Goal: Task Accomplishment & Management: Manage account settings

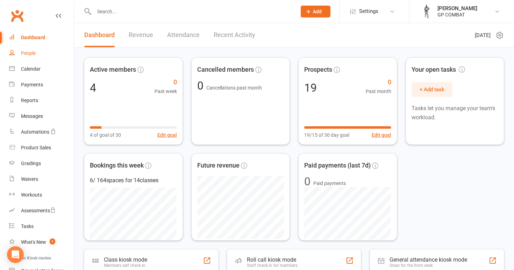
click at [32, 52] on div "People" at bounding box center [28, 53] width 15 height 6
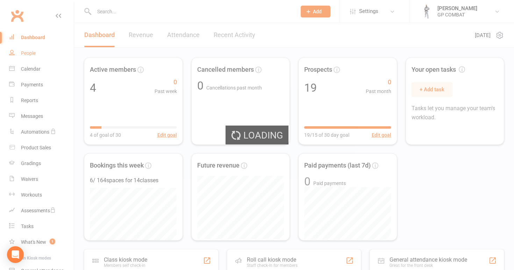
select select "100"
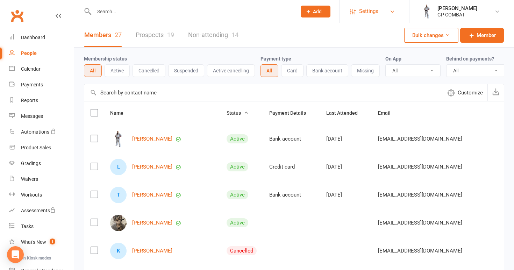
click at [365, 11] on span "Settings" at bounding box center [368, 11] width 19 height 16
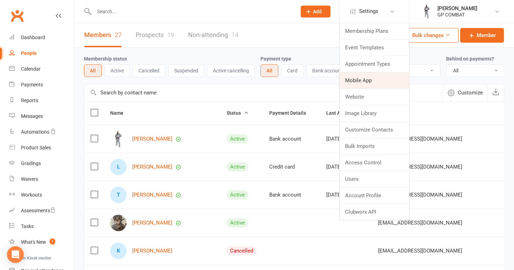
click at [360, 80] on link "Mobile App" at bounding box center [374, 80] width 70 height 16
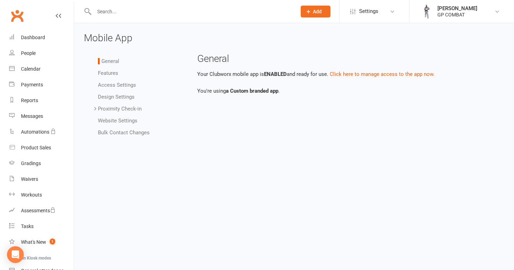
click at [136, 130] on link "Bulk Contact Changes" at bounding box center [124, 132] width 52 height 6
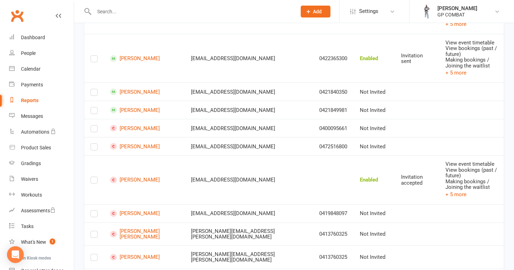
scroll to position [672, 0]
click at [93, 94] on label at bounding box center [93, 94] width 7 height 0
click at [93, 90] on input "checkbox" at bounding box center [93, 90] width 7 height 0
click at [94, 112] on label at bounding box center [93, 112] width 7 height 0
click at [94, 108] on input "checkbox" at bounding box center [93, 108] width 7 height 0
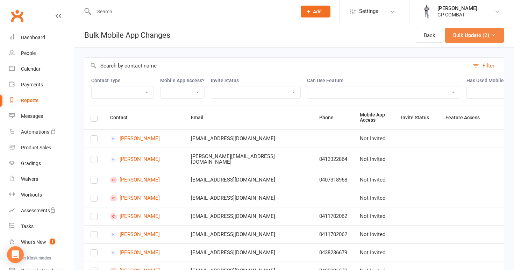
scroll to position [0, 0]
click at [474, 35] on button "Bulk Update (2)" at bounding box center [474, 35] width 59 height 15
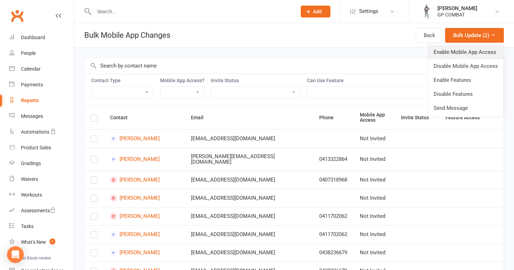
click at [460, 53] on link "Enable Mobile App Access" at bounding box center [465, 52] width 75 height 14
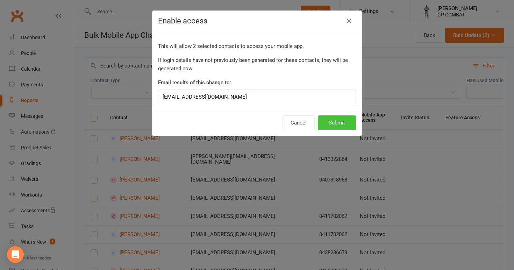
click at [336, 124] on button "Submit" at bounding box center [337, 122] width 38 height 15
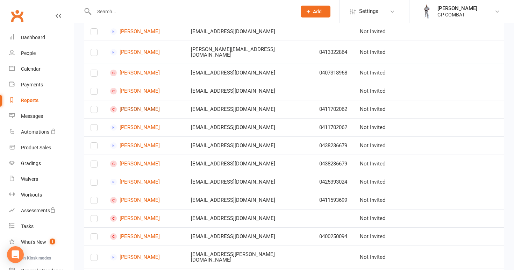
scroll to position [108, 0]
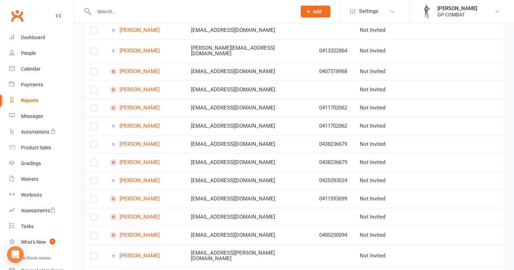
click at [94, 52] on label at bounding box center [93, 52] width 7 height 0
click at [94, 48] on input "checkbox" at bounding box center [93, 48] width 7 height 0
click at [94, 52] on label at bounding box center [93, 52] width 7 height 0
click at [94, 48] on input "checkbox" at bounding box center [93, 48] width 7 height 0
click at [96, 73] on label at bounding box center [93, 73] width 7 height 0
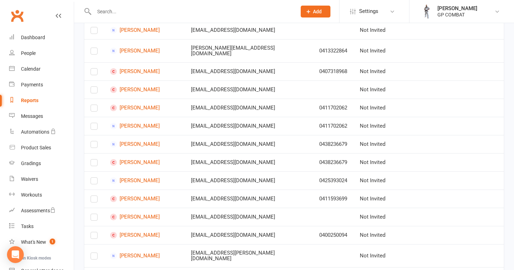
click at [96, 68] on input "checkbox" at bounding box center [93, 68] width 7 height 0
click at [95, 109] on label at bounding box center [93, 109] width 7 height 0
click at [95, 105] on input "checkbox" at bounding box center [93, 105] width 7 height 0
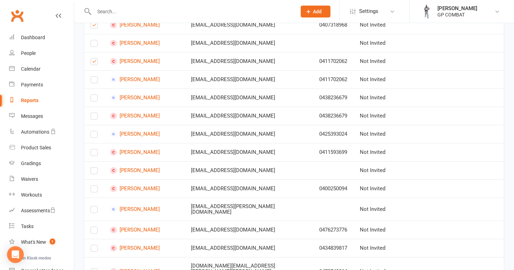
scroll to position [160, 0]
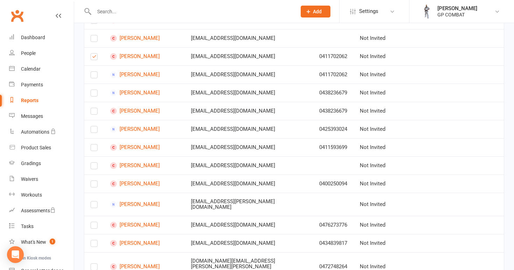
click at [93, 76] on label at bounding box center [93, 76] width 7 height 0
click at [93, 72] on input "checkbox" at bounding box center [93, 72] width 7 height 0
click at [94, 94] on label at bounding box center [93, 94] width 7 height 0
click at [94, 90] on input "checkbox" at bounding box center [93, 90] width 7 height 0
click at [95, 112] on label at bounding box center [93, 112] width 7 height 0
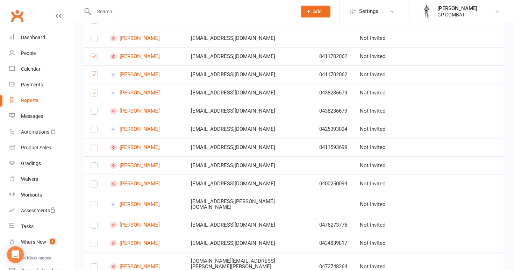
click at [95, 108] on input "checkbox" at bounding box center [93, 108] width 7 height 0
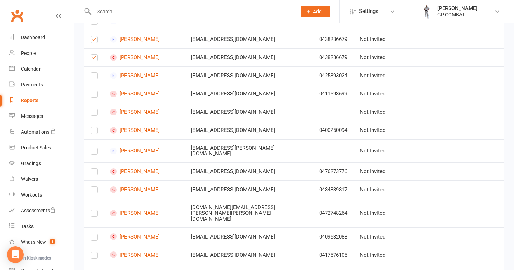
scroll to position [214, 0]
click at [93, 77] on label at bounding box center [93, 77] width 7 height 0
click at [93, 72] on input "checkbox" at bounding box center [93, 72] width 7 height 0
click at [94, 95] on label at bounding box center [93, 95] width 7 height 0
click at [94, 90] on input "checkbox" at bounding box center [93, 90] width 7 height 0
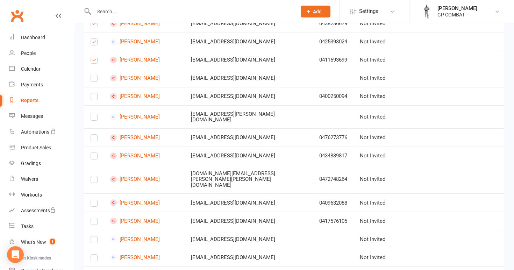
scroll to position [249, 0]
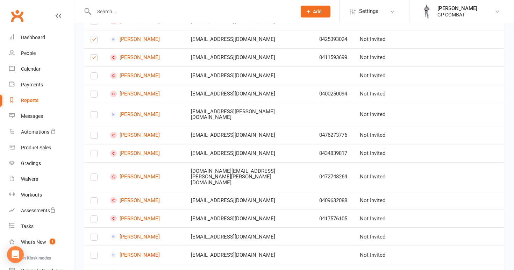
click at [93, 77] on label at bounding box center [93, 77] width 7 height 0
click at [93, 73] on input "checkbox" at bounding box center [93, 73] width 7 height 0
click at [94, 95] on label at bounding box center [93, 95] width 7 height 0
click at [94, 91] on input "checkbox" at bounding box center [93, 91] width 7 height 0
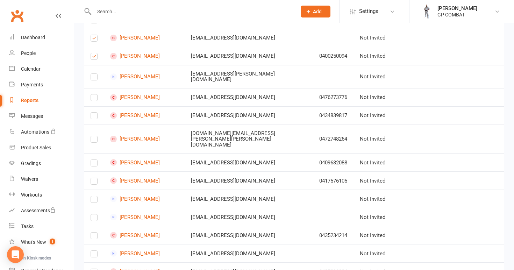
scroll to position [291, 0]
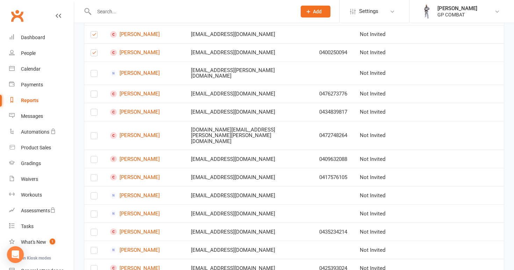
click at [95, 95] on label at bounding box center [93, 95] width 7 height 0
click at [95, 91] on input "checkbox" at bounding box center [93, 91] width 7 height 0
click at [94, 114] on label at bounding box center [93, 114] width 7 height 0
click at [94, 109] on input "checkbox" at bounding box center [93, 109] width 7 height 0
click at [95, 137] on label at bounding box center [93, 137] width 7 height 0
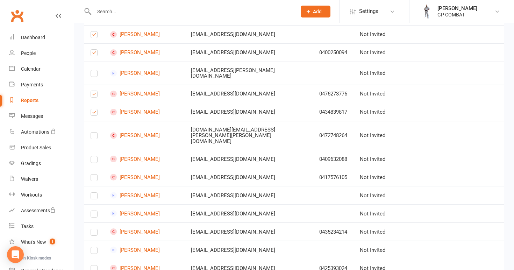
click at [95, 132] on input "checkbox" at bounding box center [93, 132] width 7 height 0
click at [94, 161] on label at bounding box center [93, 161] width 7 height 0
click at [94, 156] on input "checkbox" at bounding box center [93, 156] width 7 height 0
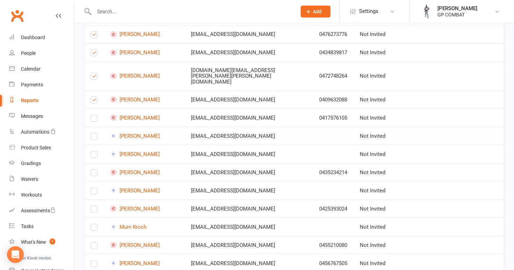
scroll to position [354, 0]
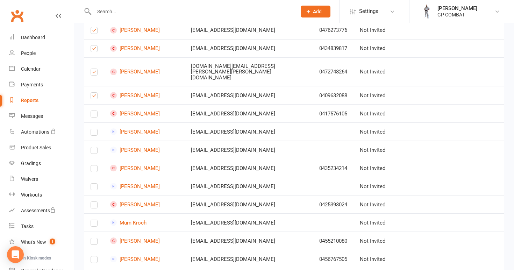
click at [93, 115] on label at bounding box center [93, 115] width 7 height 0
click at [93, 111] on input "checkbox" at bounding box center [93, 111] width 7 height 0
click at [95, 170] on label at bounding box center [93, 170] width 7 height 0
click at [95, 165] on input "checkbox" at bounding box center [93, 165] width 7 height 0
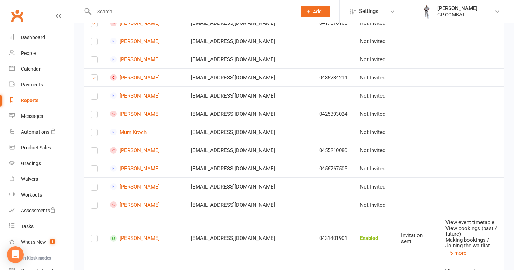
scroll to position [446, 0]
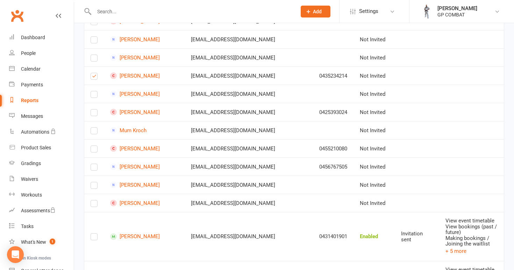
click at [94, 114] on label at bounding box center [93, 114] width 7 height 0
click at [94, 109] on input "checkbox" at bounding box center [93, 109] width 7 height 0
click at [95, 150] on label at bounding box center [93, 150] width 7 height 0
click at [95, 146] on input "checkbox" at bounding box center [93, 146] width 7 height 0
click at [95, 168] on label at bounding box center [93, 168] width 7 height 0
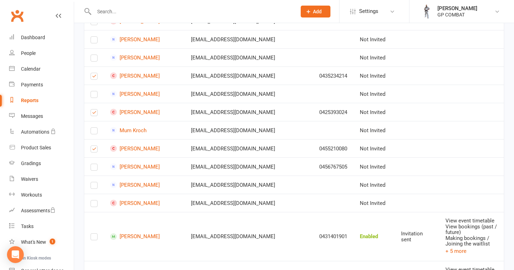
click at [95, 164] on input "checkbox" at bounding box center [93, 164] width 7 height 0
click at [94, 187] on label at bounding box center [93, 187] width 7 height 0
click at [94, 182] on input "checkbox" at bounding box center [93, 182] width 7 height 0
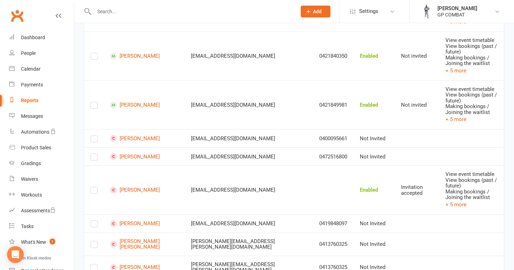
scroll to position [729, 0]
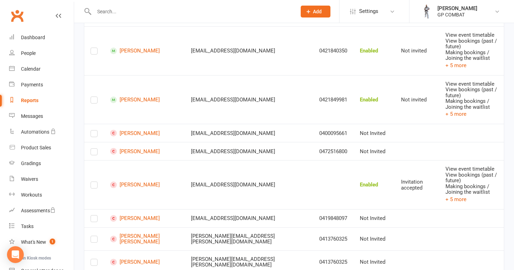
click at [94, 135] on label at bounding box center [93, 135] width 7 height 0
click at [94, 130] on input "checkbox" at bounding box center [93, 130] width 7 height 0
click at [95, 153] on label at bounding box center [93, 153] width 7 height 0
click at [95, 148] on input "checkbox" at bounding box center [93, 148] width 7 height 0
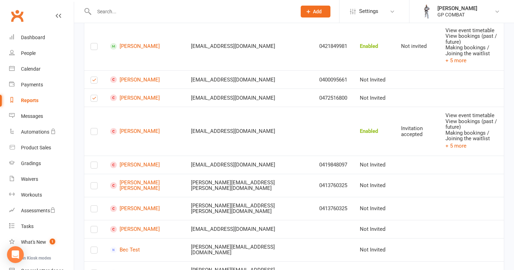
scroll to position [783, 0]
click at [94, 167] on label at bounding box center [93, 167] width 7 height 0
click at [94, 162] on input "checkbox" at bounding box center [93, 162] width 7 height 0
click at [93, 187] on label at bounding box center [93, 187] width 7 height 0
click at [93, 183] on input "checkbox" at bounding box center [93, 183] width 7 height 0
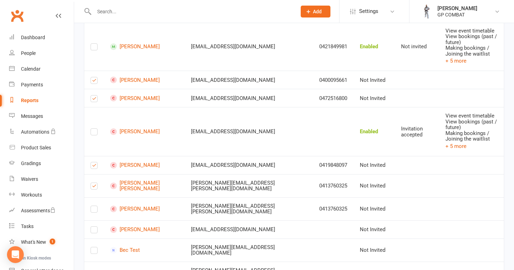
click at [95, 210] on label at bounding box center [93, 210] width 7 height 0
click at [95, 206] on input "checkbox" at bounding box center [93, 206] width 7 height 0
click at [94, 231] on label at bounding box center [93, 231] width 7 height 0
click at [94, 226] on input "checkbox" at bounding box center [93, 226] width 7 height 0
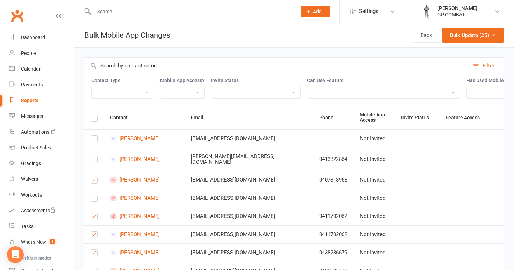
scroll to position [0, 0]
click at [465, 34] on button "Bulk Update (25)" at bounding box center [473, 35] width 62 height 15
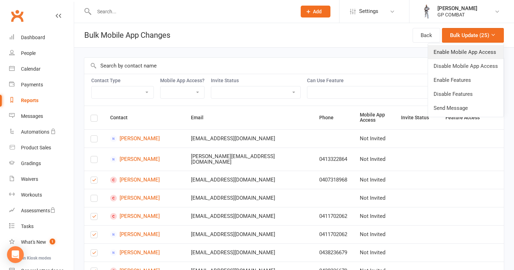
click at [456, 52] on link "Enable Mobile App Access" at bounding box center [465, 52] width 75 height 14
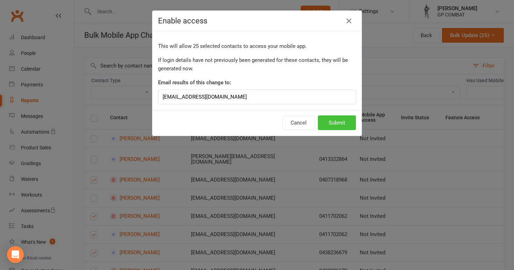
click at [344, 120] on button "Submit" at bounding box center [337, 122] width 38 height 15
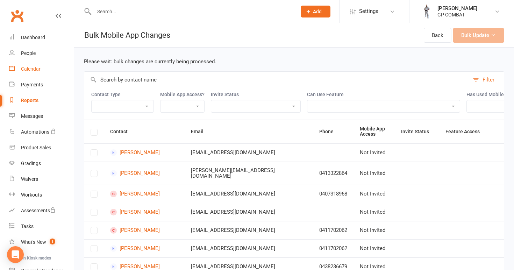
click at [34, 67] on div "Calendar" at bounding box center [31, 69] width 20 height 6
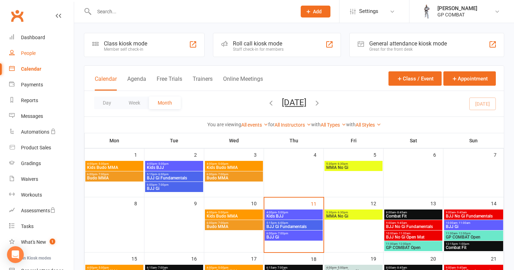
click at [33, 50] on div "People" at bounding box center [28, 53] width 15 height 6
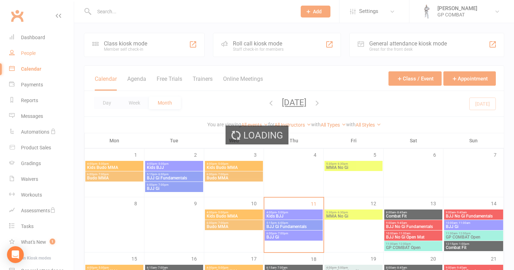
select select "100"
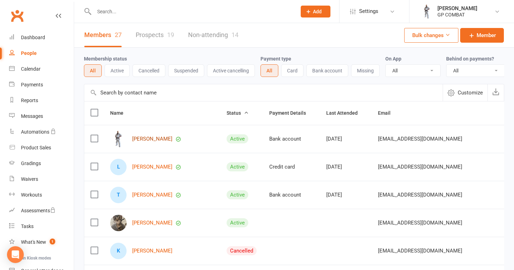
click at [147, 139] on link "[PERSON_NAME]" at bounding box center [152, 139] width 40 height 6
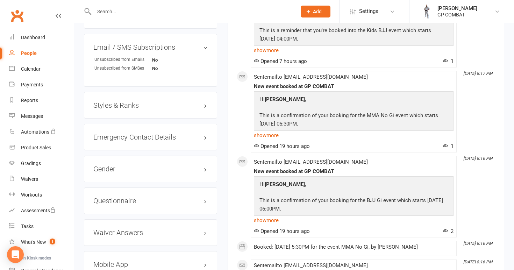
scroll to position [509, 0]
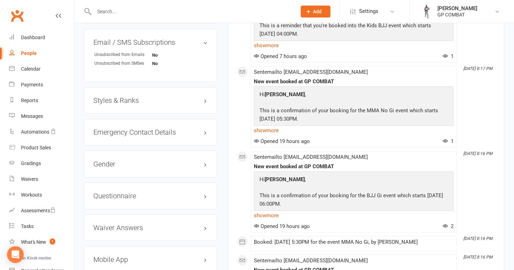
click at [130, 99] on h3 "Styles & Ranks" at bounding box center [150, 100] width 114 height 8
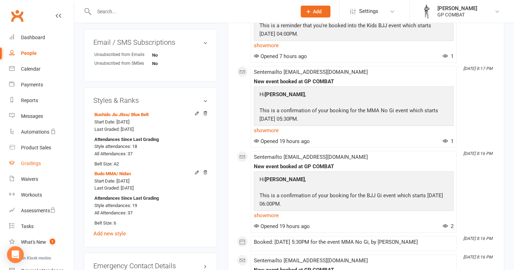
click at [33, 163] on div "Gradings" at bounding box center [31, 163] width 20 height 6
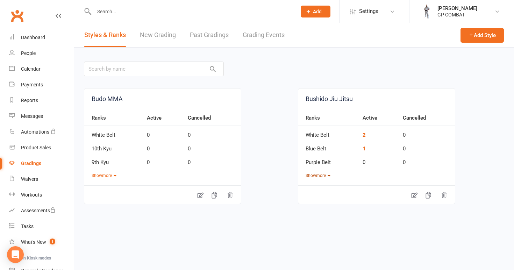
click at [320, 176] on button "Show more" at bounding box center [317, 175] width 25 height 7
click at [413, 221] on icon at bounding box center [413, 222] width 7 height 7
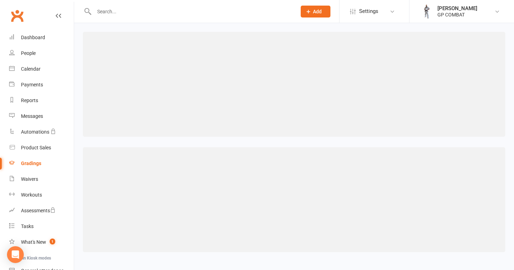
select select "contact_summaries:styles_style_class_attendances_since_last_promotion"
select select "IS BLANK"
select select "contact_summaries:styles_style_class_attendances_since_last_promotion"
select select "IS BLANK"
select select "contact_summaries:styles_style_class_attendances_since_last_promotion"
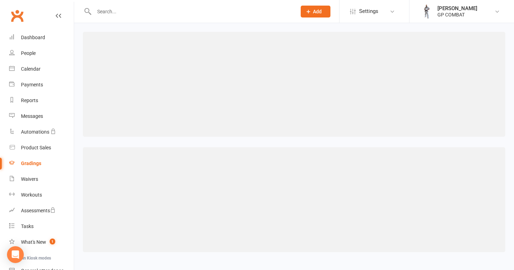
select select "IS BLANK"
select select "contact_summaries:styles_style_class_attendances_since_last_promotion"
select select "IS BLANK"
select select "contact_summaries:styles_style_class_attendances_since_last_promotion"
select select "IS BLANK"
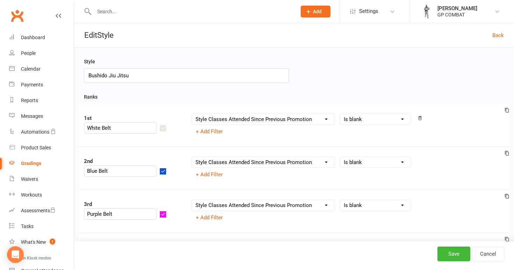
select select ">"
click at [437, 120] on input "number" at bounding box center [452, 119] width 73 height 11
click at [490, 121] on icon at bounding box center [492, 119] width 5 height 6
click at [485, 255] on link "Cancel" at bounding box center [488, 253] width 32 height 15
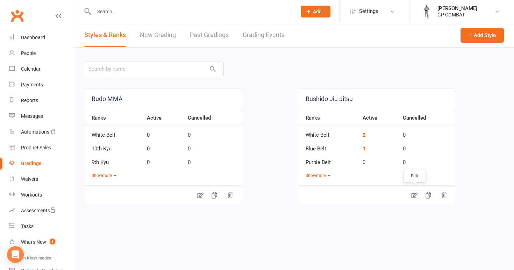
click at [415, 198] on icon at bounding box center [413, 194] width 7 height 7
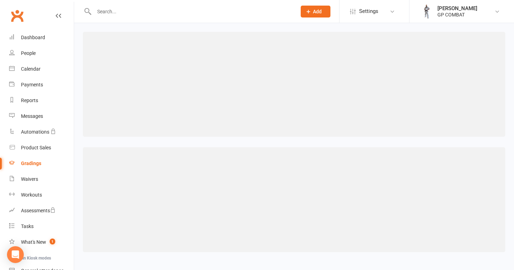
select select "contact_summaries:styles_style_class_attendances_since_last_promotion"
select select "IS BLANK"
select select "contact_summaries:styles_style_class_attendances_since_last_promotion"
select select "IS BLANK"
select select "contact_summaries:styles_style_class_attendances_since_last_promotion"
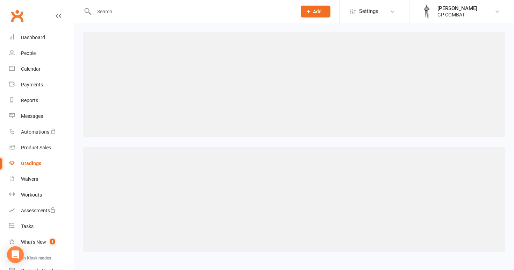
select select "IS BLANK"
select select "contact_summaries:styles_style_class_attendances_since_last_promotion"
select select "IS BLANK"
select select "contact_summaries:styles_style_class_attendances_since_last_promotion"
select select "IS BLANK"
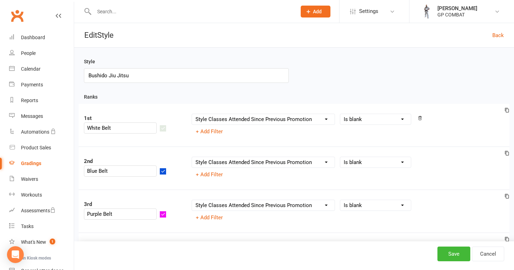
select select "IS NOT BLANK"
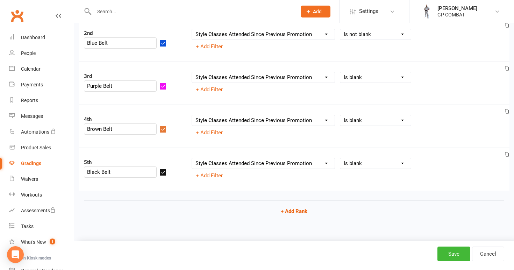
scroll to position [133, 0]
click at [453, 252] on button "Save" at bounding box center [453, 253] width 33 height 15
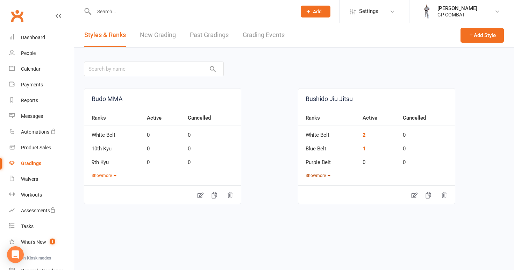
click at [330, 174] on button "Show more" at bounding box center [317, 175] width 25 height 7
click at [413, 222] on icon at bounding box center [414, 223] width 6 height 6
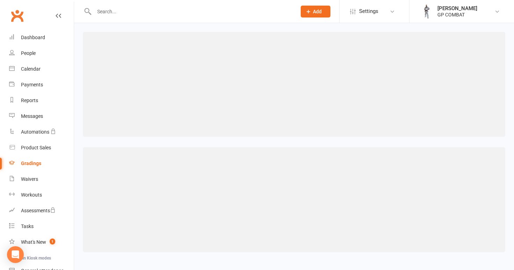
select select "contact_summaries:styles_style_class_attendances_since_last_promotion"
select select "IS BLANK"
select select "contact_summaries:styles_style_class_attendances_since_last_promotion"
select select "IS NOT BLANK"
select select "contact_summaries:styles_style_class_attendances_since_last_promotion"
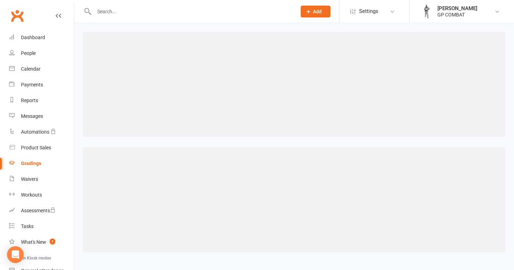
select select "IS BLANK"
select select "contact_summaries:styles_style_class_attendances_since_last_promotion"
select select "IS BLANK"
select select "contact_summaries:styles_style_class_attendances_since_last_promotion"
select select "IS BLANK"
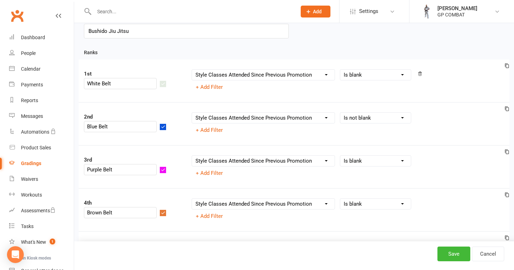
scroll to position [45, 0]
select select "IS NOT BLANK"
click at [458, 257] on button "Save" at bounding box center [453, 253] width 33 height 15
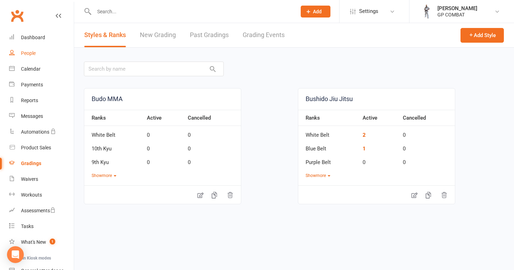
click at [33, 53] on div "People" at bounding box center [28, 53] width 15 height 6
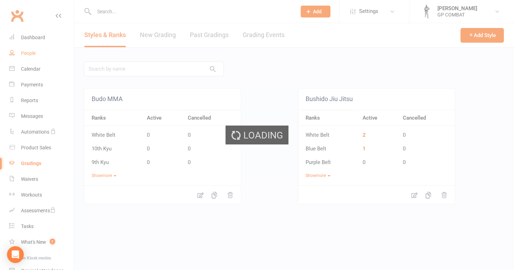
select select "100"
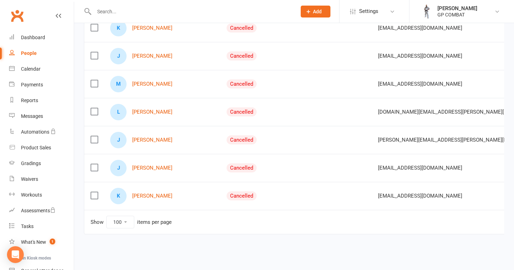
scroll to position [674, 0]
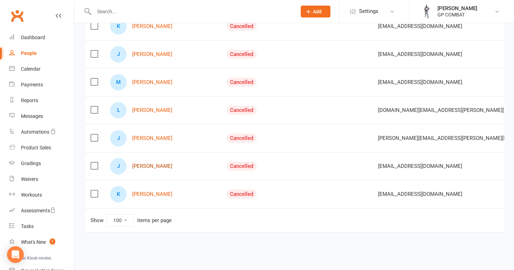
click at [141, 165] on link "[PERSON_NAME]" at bounding box center [152, 166] width 40 height 6
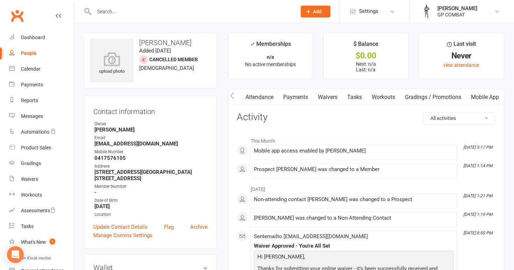
scroll to position [0, 71]
click at [476, 94] on link "Mobile App" at bounding box center [485, 97] width 38 height 16
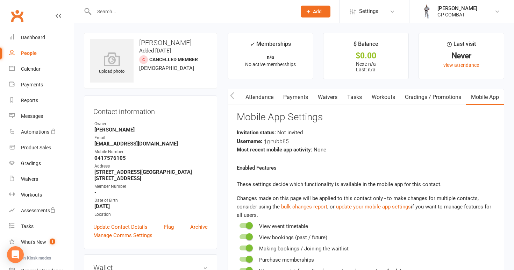
click at [36, 51] on div "People" at bounding box center [29, 53] width 16 height 6
select select "100"
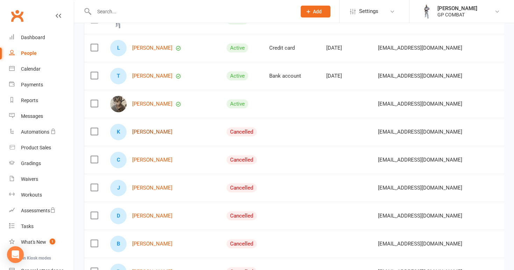
scroll to position [122, 0]
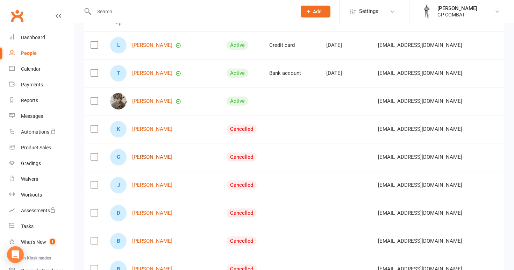
click at [147, 156] on link "[PERSON_NAME]" at bounding box center [152, 157] width 40 height 6
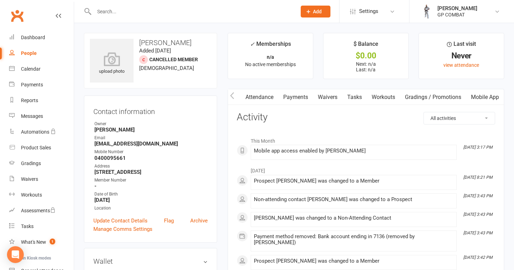
scroll to position [0, 71]
click at [481, 96] on link "Mobile App" at bounding box center [485, 97] width 38 height 16
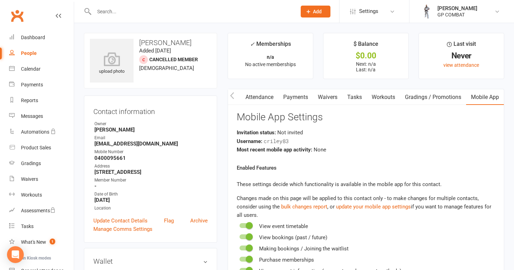
click at [35, 52] on div "People" at bounding box center [29, 53] width 16 height 6
select select "100"
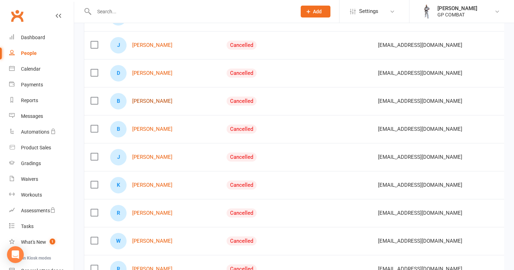
scroll to position [262, 0]
click at [146, 155] on link "[PERSON_NAME]" at bounding box center [152, 157] width 40 height 6
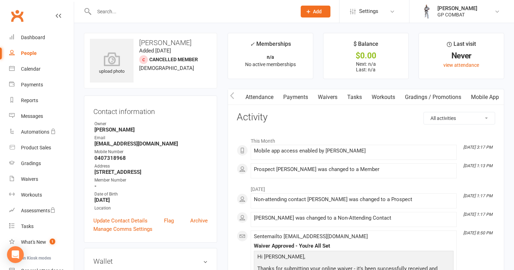
scroll to position [0, 71]
click at [484, 95] on link "Mobile App" at bounding box center [485, 97] width 38 height 16
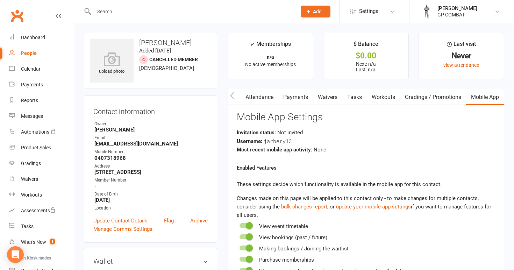
click at [45, 51] on link "People" at bounding box center [41, 53] width 65 height 16
select select "100"
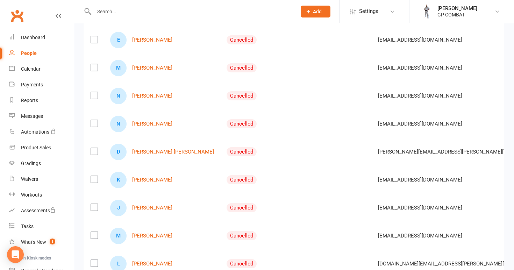
scroll to position [529, 0]
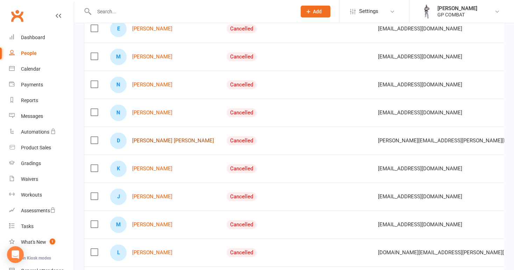
click at [146, 139] on link "[PERSON_NAME] [PERSON_NAME]" at bounding box center [173, 141] width 82 height 6
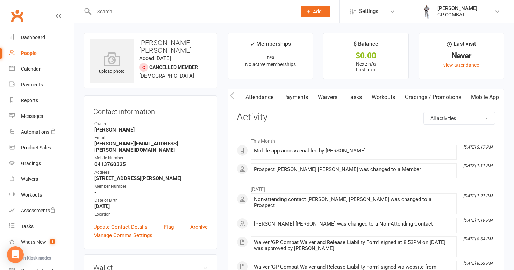
scroll to position [0, 71]
click at [479, 95] on link "Mobile App" at bounding box center [485, 97] width 38 height 16
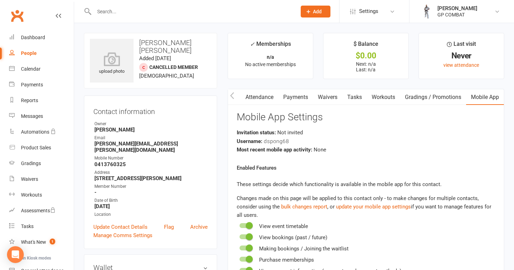
click at [43, 53] on link "People" at bounding box center [41, 53] width 65 height 16
select select "100"
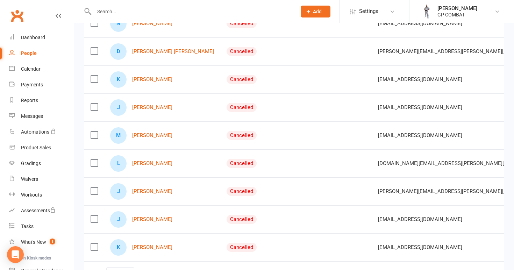
scroll to position [626, 0]
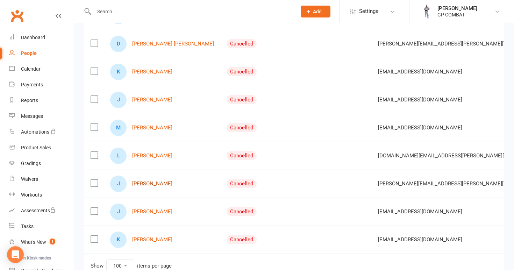
click at [146, 183] on link "[PERSON_NAME]" at bounding box center [152, 184] width 40 height 6
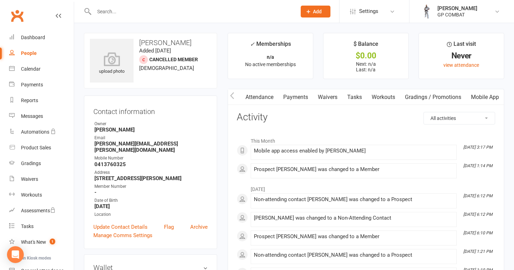
scroll to position [0, 71]
click at [485, 99] on link "Mobile App" at bounding box center [485, 97] width 38 height 16
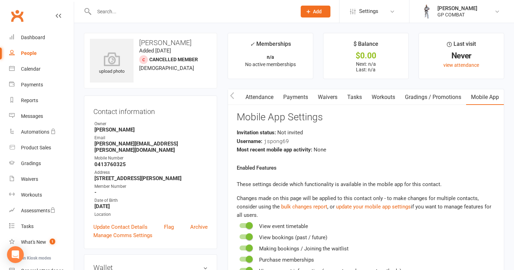
click at [29, 52] on div "People" at bounding box center [29, 53] width 16 height 6
select select "100"
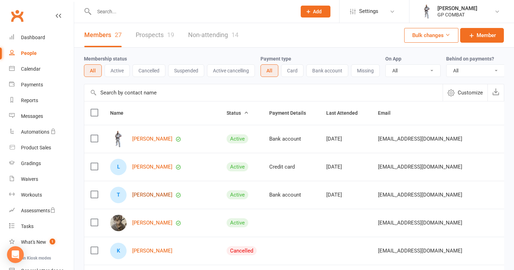
click at [143, 193] on link "[PERSON_NAME]" at bounding box center [152, 195] width 40 height 6
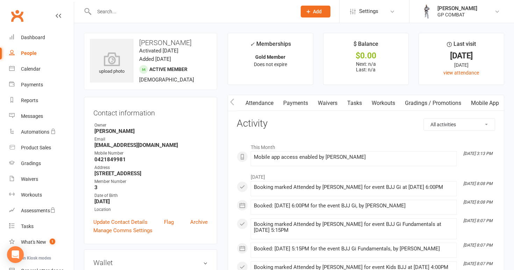
scroll to position [0, 71]
click at [473, 103] on link "Mobile App" at bounding box center [485, 103] width 38 height 16
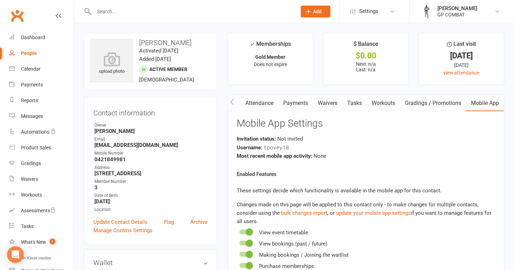
click at [32, 52] on div "People" at bounding box center [29, 53] width 16 height 6
select select "100"
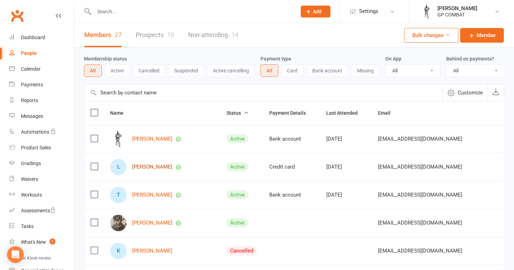
click at [141, 166] on link "[PERSON_NAME]" at bounding box center [152, 167] width 40 height 6
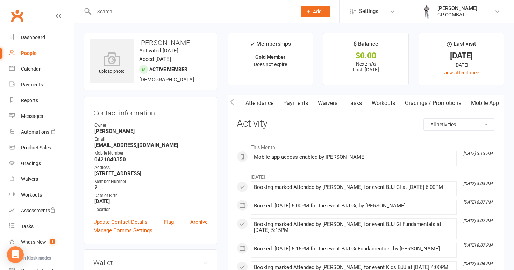
scroll to position [0, 71]
click at [481, 102] on link "Mobile App" at bounding box center [485, 103] width 38 height 16
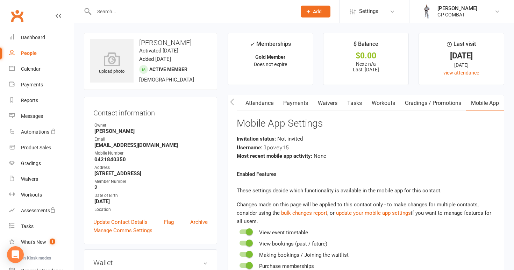
click at [31, 54] on div "People" at bounding box center [29, 53] width 16 height 6
select select "100"
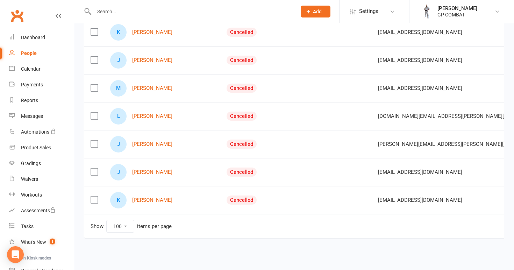
scroll to position [667, 0]
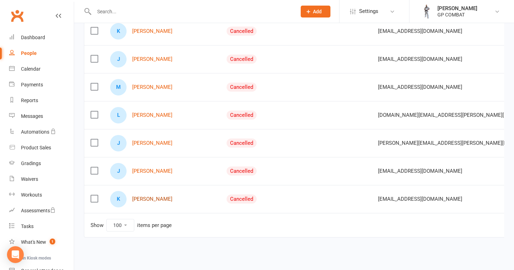
click at [146, 197] on link "[PERSON_NAME]" at bounding box center [152, 199] width 40 height 6
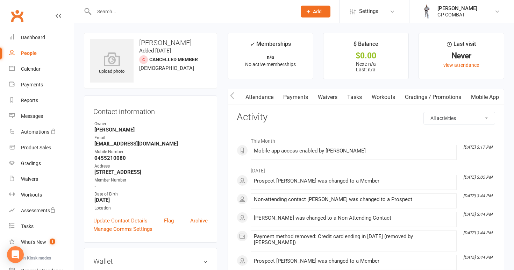
scroll to position [0, 71]
click at [481, 97] on link "Mobile App" at bounding box center [485, 97] width 38 height 16
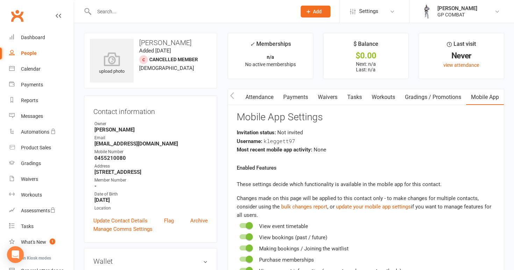
click at [37, 51] on link "People" at bounding box center [41, 53] width 65 height 16
select select "100"
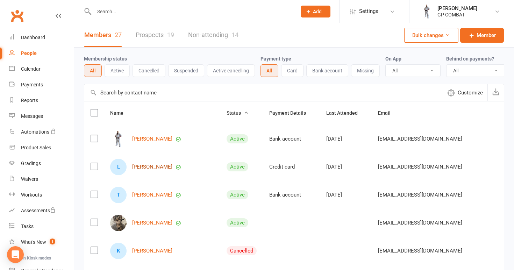
click at [144, 165] on link "[PERSON_NAME]" at bounding box center [152, 167] width 40 height 6
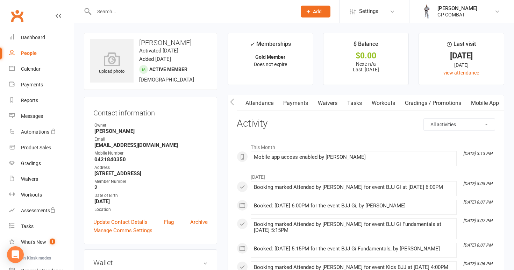
scroll to position [0, 71]
click at [482, 100] on link "Mobile App" at bounding box center [485, 103] width 38 height 16
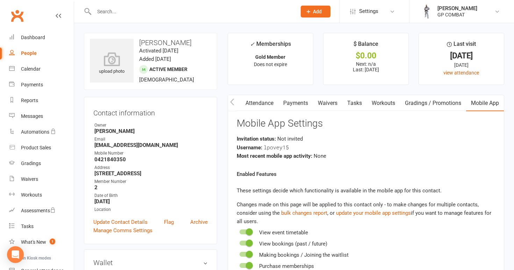
click at [24, 52] on div "People" at bounding box center [29, 53] width 16 height 6
select select "100"
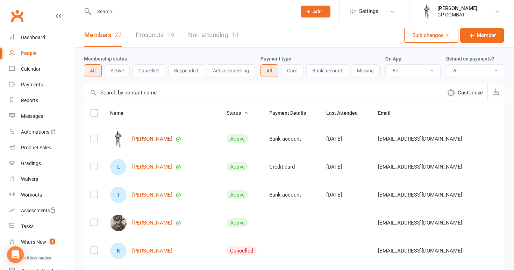
click at [150, 137] on link "[PERSON_NAME]" at bounding box center [152, 139] width 40 height 6
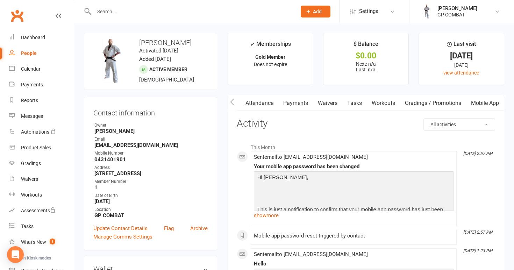
scroll to position [0, 71]
click at [482, 103] on link "Mobile App" at bounding box center [485, 103] width 38 height 16
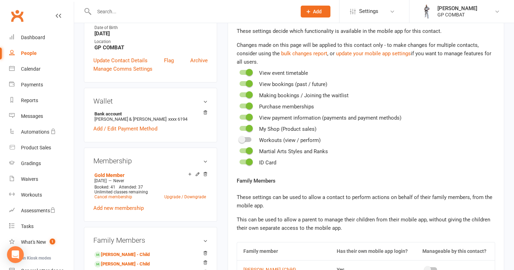
scroll to position [175, 0]
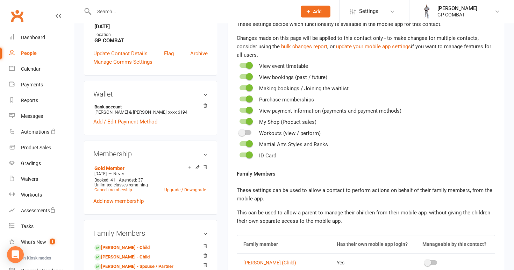
click at [248, 131] on div at bounding box center [245, 132] width 12 height 5
click at [239, 131] on input "checkbox" at bounding box center [239, 131] width 0 height 0
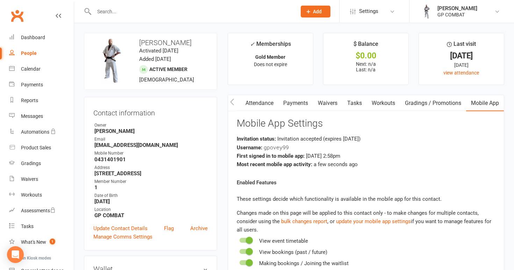
scroll to position [0, 0]
click at [32, 53] on div "People" at bounding box center [29, 53] width 16 height 6
select select "100"
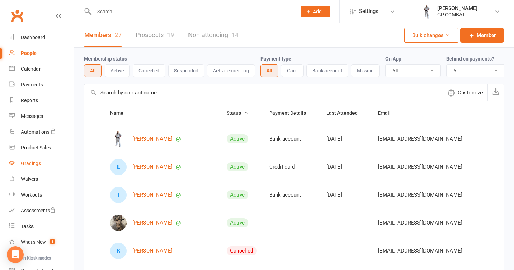
click at [33, 162] on div "Gradings" at bounding box center [31, 163] width 20 height 6
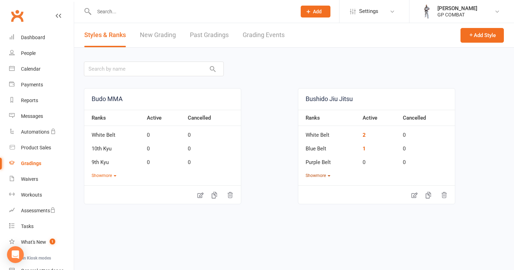
click at [324, 175] on button "Show more" at bounding box center [317, 175] width 25 height 7
click at [414, 222] on icon at bounding box center [413, 222] width 7 height 7
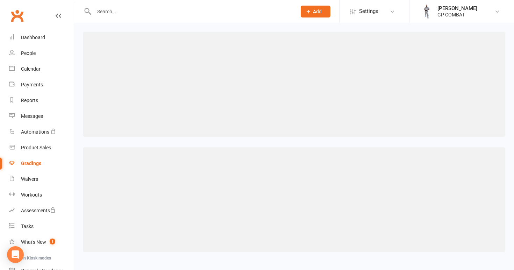
select select "contact_summaries:styles_style_class_attendances_since_last_promotion"
select select "IS NOT BLANK"
select select "contact_summaries:styles_style_class_attendances_since_last_promotion"
select select "IS NOT BLANK"
select select "contact_summaries:styles_style_class_attendances_since_last_promotion"
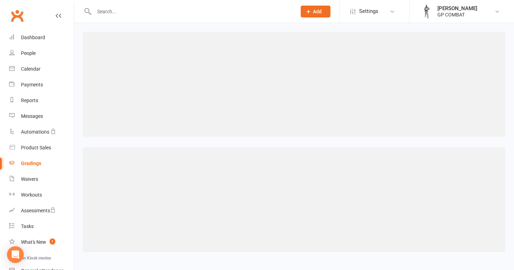
select select "IS BLANK"
select select "contact_summaries:styles_style_class_attendances_since_last_promotion"
select select "IS BLANK"
select select "contact_summaries:styles_style_class_attendances_since_last_promotion"
select select "IS BLANK"
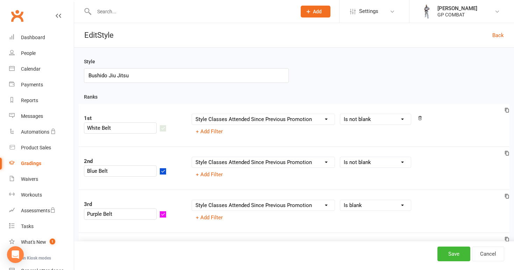
select select ">="
click at [421, 162] on input "number" at bounding box center [452, 162] width 73 height 11
type input "100"
click at [454, 254] on button "Save" at bounding box center [453, 253] width 33 height 15
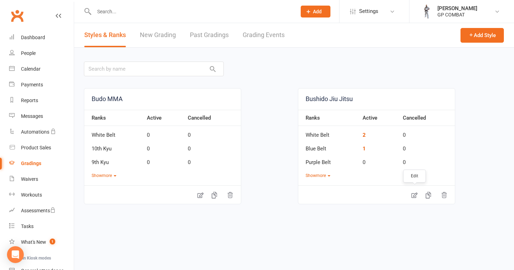
click at [415, 195] on icon at bounding box center [413, 194] width 7 height 7
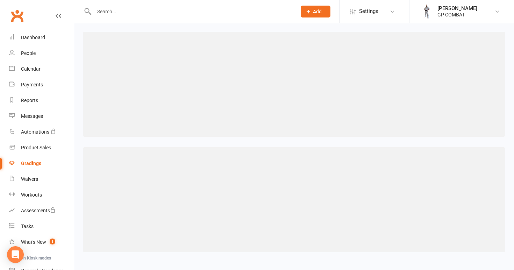
select select "contact_summaries:styles_style_class_attendances_since_last_promotion"
select select "IS NOT BLANK"
select select "contact_summaries:styles_style_class_attendances_since_last_promotion"
select select ">="
select select "contact_summaries:styles_style_class_attendances_since_last_promotion"
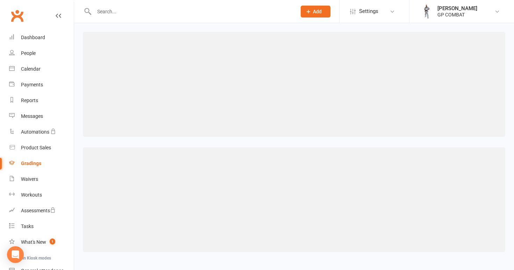
select select "IS BLANK"
select select "contact_summaries:styles_style_class_attendances_since_last_promotion"
select select "IS BLANK"
select select "contact_summaries:styles_style_class_attendances_since_last_promotion"
select select "IS BLANK"
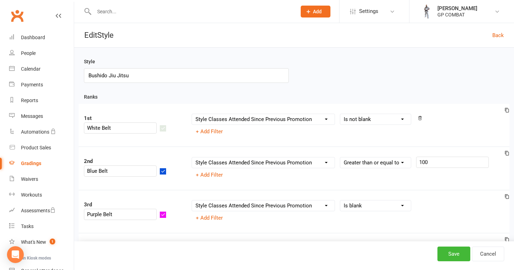
select select ">="
click at [434, 119] on input "number" at bounding box center [452, 119] width 73 height 11
type input "100"
click at [456, 254] on button "Save" at bounding box center [453, 253] width 33 height 15
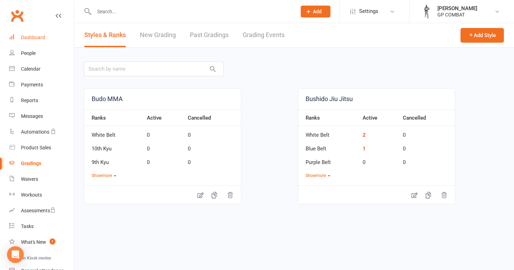
click at [45, 38] on link "Dashboard" at bounding box center [41, 38] width 65 height 16
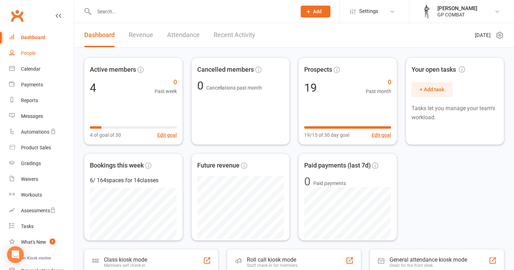
click at [39, 52] on link "People" at bounding box center [41, 53] width 65 height 16
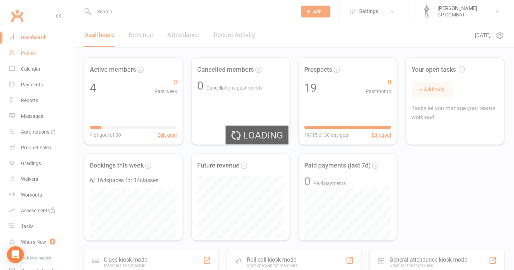
select select "100"
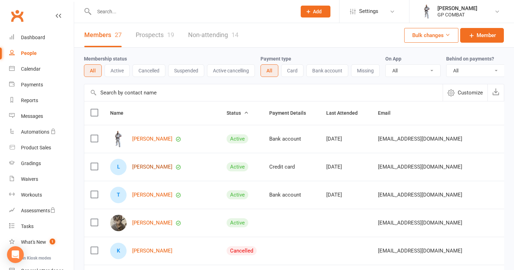
click at [137, 167] on link "[PERSON_NAME]" at bounding box center [152, 167] width 40 height 6
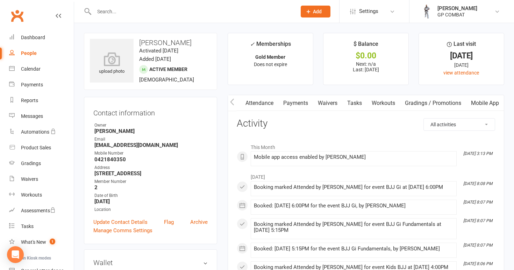
scroll to position [0, 71]
click at [488, 102] on link "Mobile App" at bounding box center [485, 103] width 38 height 16
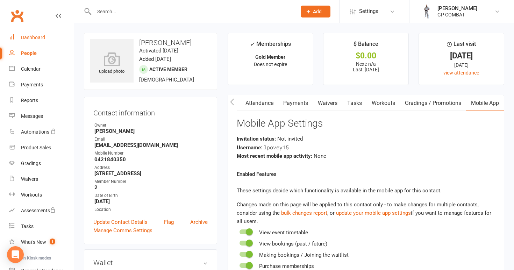
click at [38, 34] on link "Dashboard" at bounding box center [41, 38] width 65 height 16
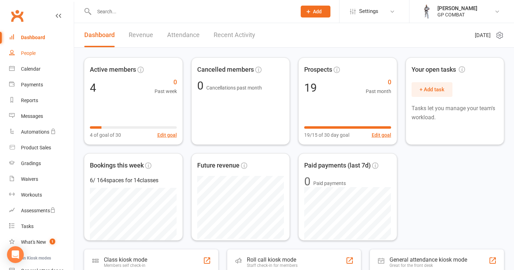
click at [33, 53] on div "People" at bounding box center [28, 53] width 15 height 6
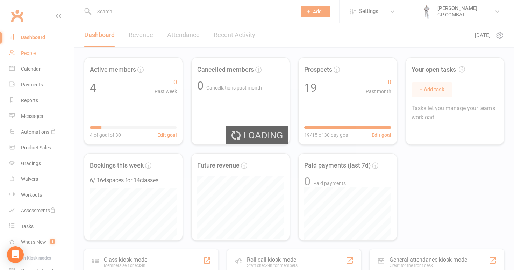
select select "100"
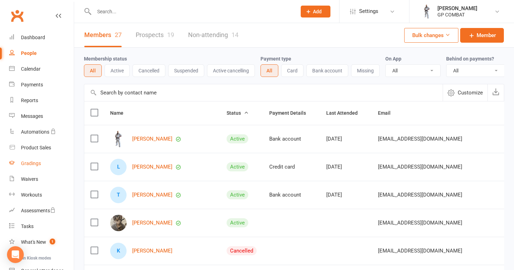
click at [44, 162] on link "Gradings" at bounding box center [41, 163] width 65 height 16
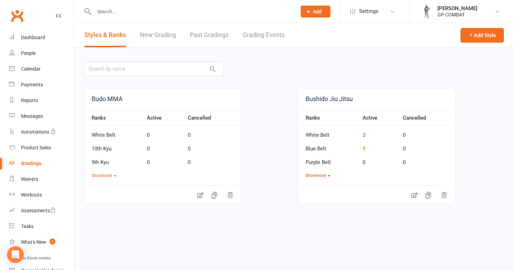
click at [320, 175] on button "Show more" at bounding box center [317, 175] width 25 height 7
click at [414, 221] on icon at bounding box center [414, 223] width 6 height 6
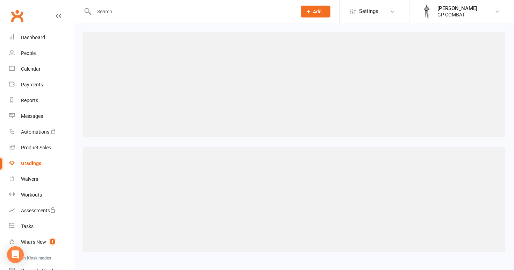
select select "contact_summaries:styles_style_class_attendances_since_last_promotion"
select select ">="
select select "contact_summaries:styles_style_class_attendances_since_last_promotion"
select select ">="
select select "contact_summaries:styles_style_class_attendances_since_last_promotion"
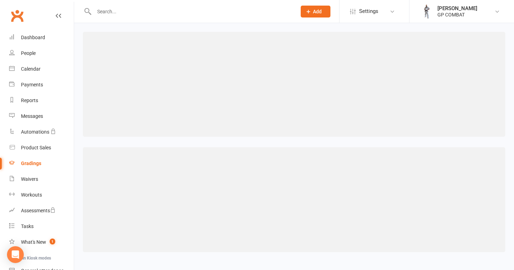
select select "IS BLANK"
select select "contact_summaries:styles_style_class_attendances_since_last_promotion"
select select "IS BLANK"
select select "contact_summaries:styles_style_class_attendances_since_last_promotion"
select select "IS BLANK"
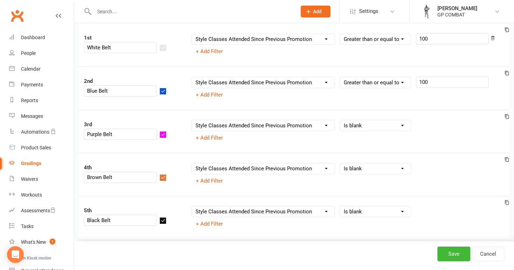
scroll to position [83, 0]
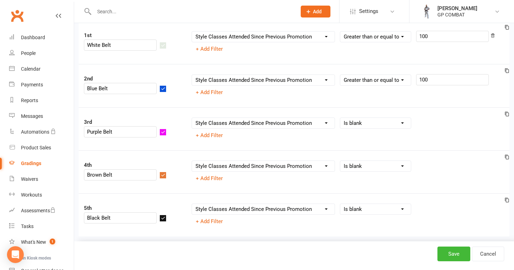
select select ">"
click at [431, 124] on input "number" at bounding box center [452, 122] width 73 height 11
type input "100"
select select ">"
click at [430, 170] on input "number" at bounding box center [452, 166] width 73 height 11
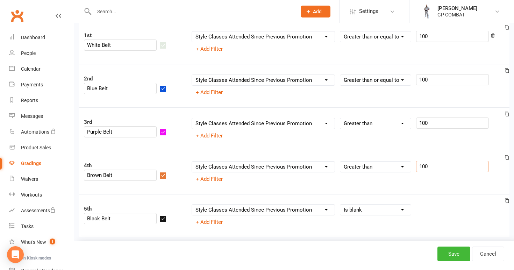
type input "100"
select select ">"
click at [439, 211] on input "number" at bounding box center [452, 209] width 73 height 11
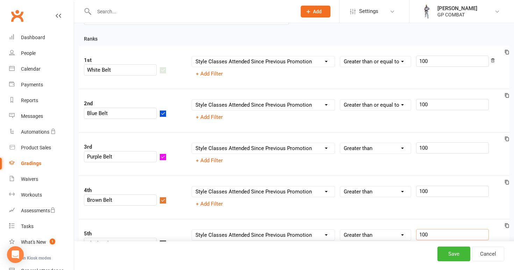
scroll to position [52, 0]
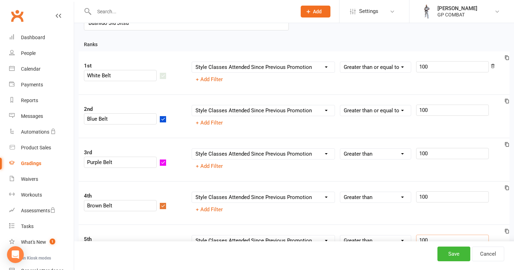
type input "100"
select select ">"
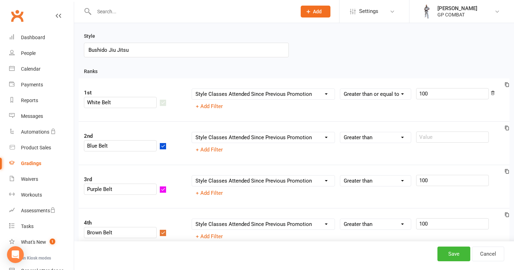
scroll to position [15, 0]
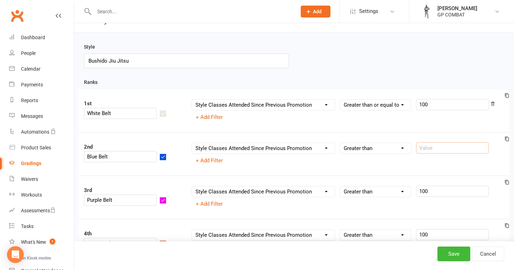
click at [423, 149] on input "number" at bounding box center [452, 147] width 73 height 11
type input "100"
select select ">"
click at [427, 104] on input "number" at bounding box center [452, 104] width 73 height 11
type input "100"
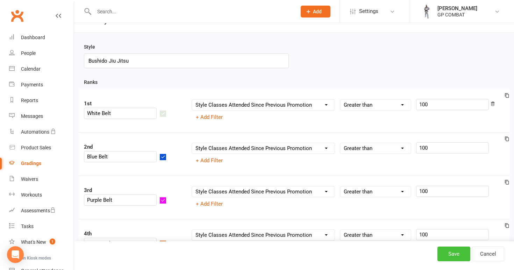
click at [450, 250] on button "Save" at bounding box center [453, 253] width 33 height 15
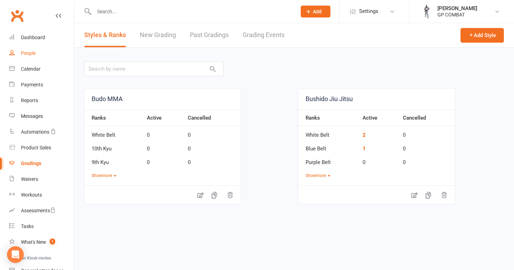
click at [29, 50] on link "People" at bounding box center [41, 53] width 65 height 16
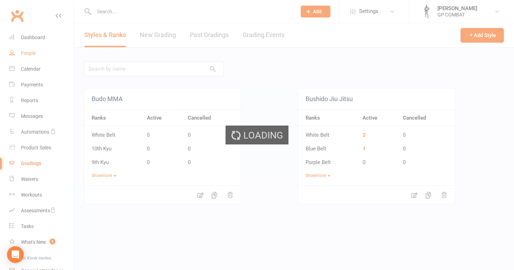
select select "100"
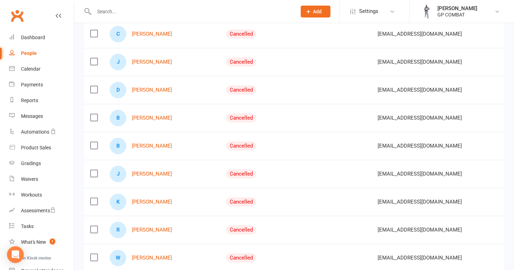
scroll to position [246, 0]
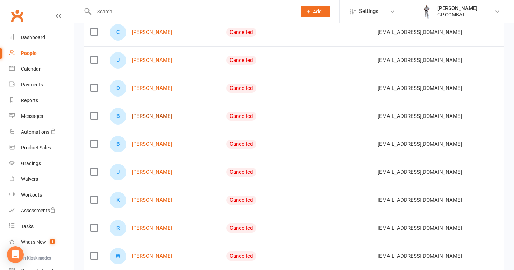
click at [144, 116] on link "[PERSON_NAME]" at bounding box center [152, 116] width 40 height 6
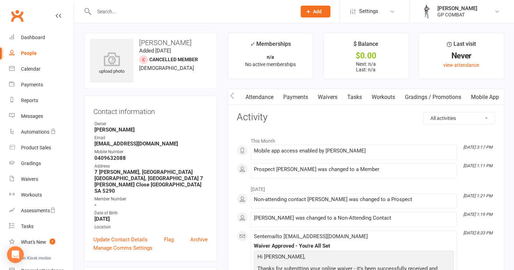
scroll to position [0, 71]
click at [480, 93] on link "Mobile App" at bounding box center [485, 97] width 38 height 16
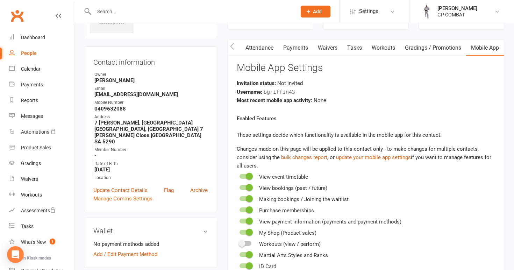
scroll to position [45, 0]
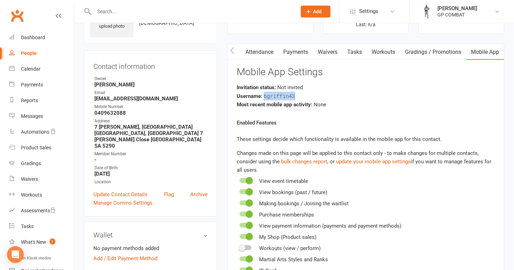
drag, startPoint x: 263, startPoint y: 95, endPoint x: 296, endPoint y: 95, distance: 33.2
click at [296, 95] on div "Username: bgriffin43" at bounding box center [366, 96] width 258 height 9
click at [358, 94] on div "Username: bgriffin43" at bounding box center [366, 96] width 258 height 9
click at [31, 54] on div "People" at bounding box center [29, 53] width 16 height 6
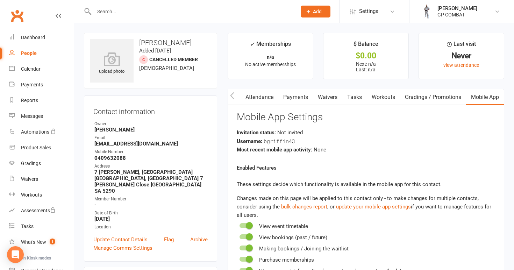
select select "100"
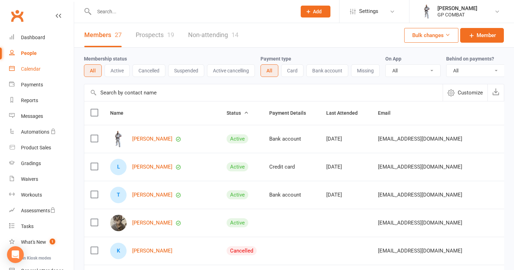
click at [35, 70] on div "Calendar" at bounding box center [31, 69] width 20 height 6
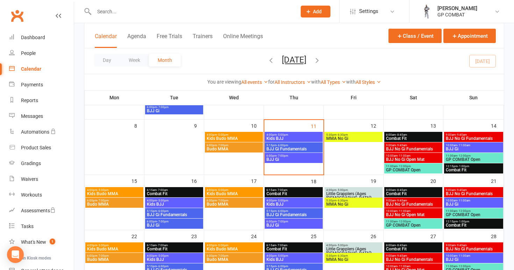
scroll to position [77, 0]
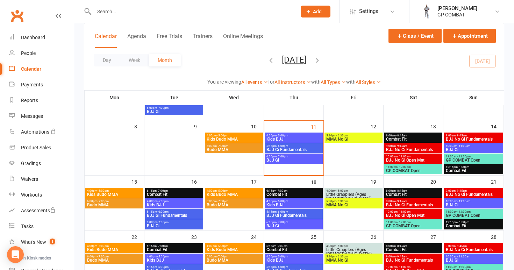
click at [413, 137] on span "Combat Fit" at bounding box center [412, 139] width 55 height 4
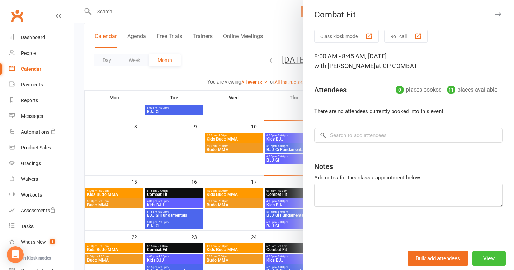
click at [483, 253] on button "View" at bounding box center [488, 258] width 33 height 15
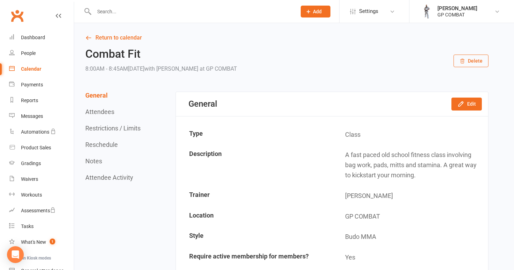
click at [468, 56] on button "Delete" at bounding box center [470, 60] width 35 height 13
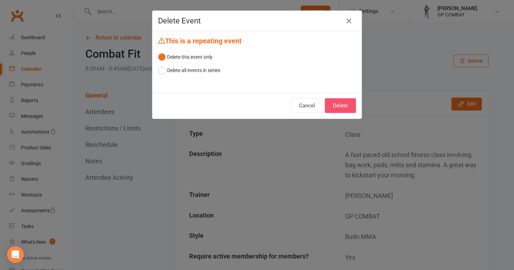
click at [341, 105] on button "Delete" at bounding box center [340, 105] width 31 height 15
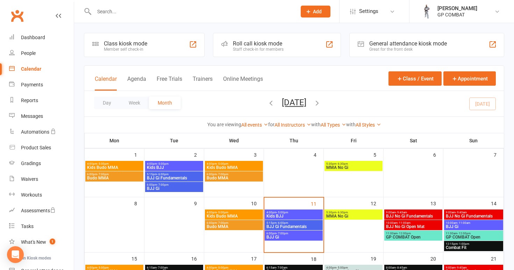
click at [424, 216] on span "BJJ No Gi Fundamentals" at bounding box center [412, 216] width 55 height 4
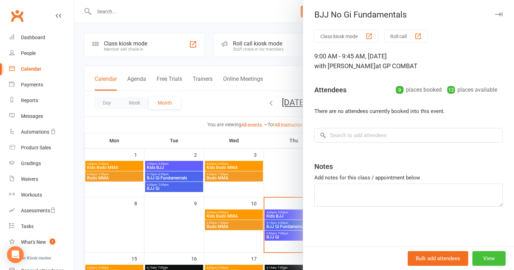
click at [483, 256] on button "View" at bounding box center [488, 258] width 33 height 15
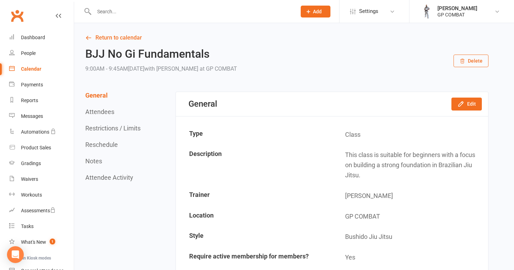
click at [472, 58] on button "Delete" at bounding box center [470, 60] width 35 height 13
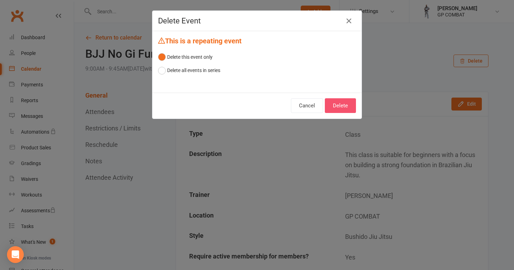
click at [344, 107] on button "Delete" at bounding box center [340, 105] width 31 height 15
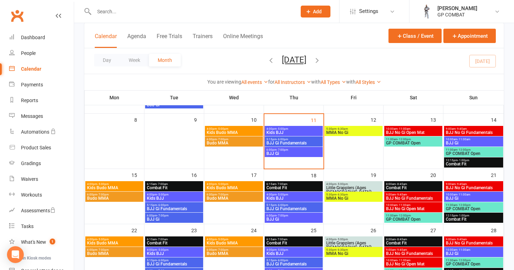
scroll to position [91, 0]
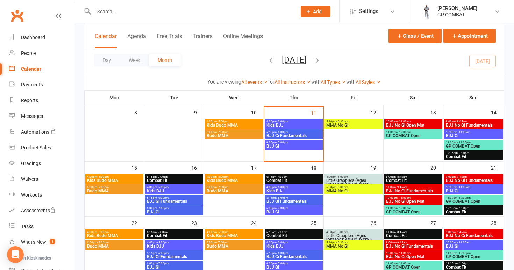
click at [415, 123] on span "BJJ No Gi Open Mat" at bounding box center [412, 125] width 55 height 4
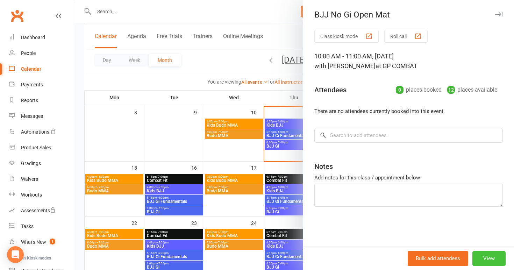
click at [482, 257] on button "View" at bounding box center [488, 258] width 33 height 15
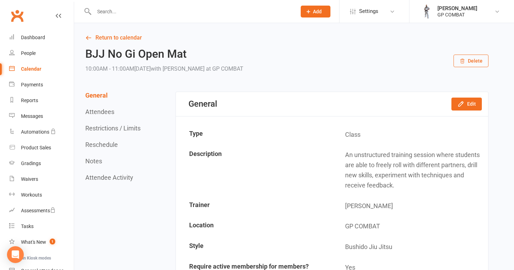
click at [465, 57] on button "Delete" at bounding box center [470, 60] width 35 height 13
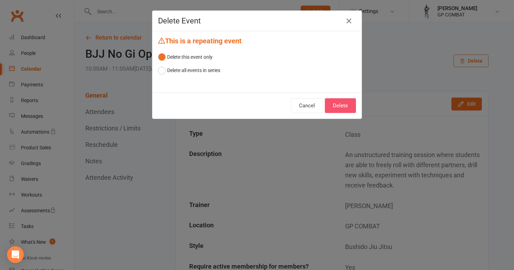
click at [350, 101] on button "Delete" at bounding box center [340, 105] width 31 height 15
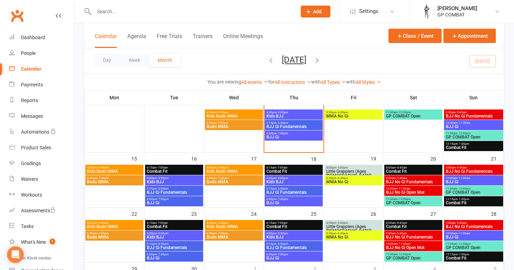
scroll to position [105, 0]
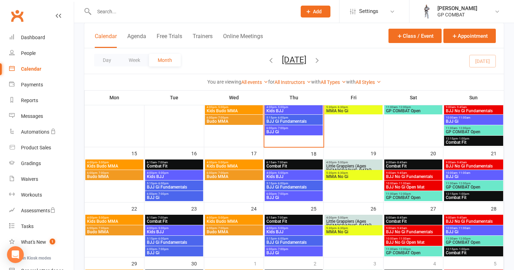
click at [414, 110] on span "GP COMBAT Open" at bounding box center [412, 111] width 55 height 4
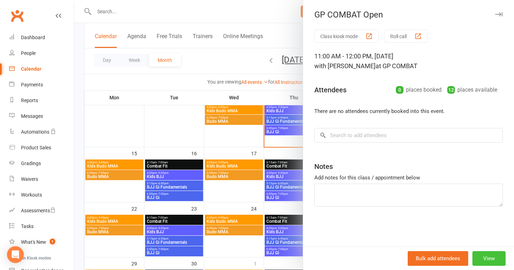
click at [486, 258] on button "View" at bounding box center [488, 258] width 33 height 15
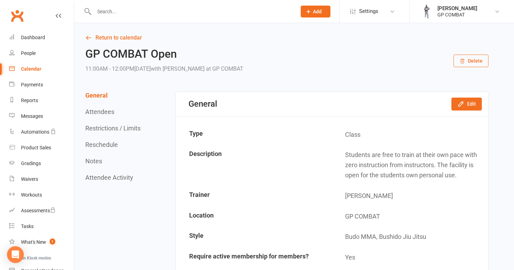
click at [473, 64] on button "Delete" at bounding box center [470, 60] width 35 height 13
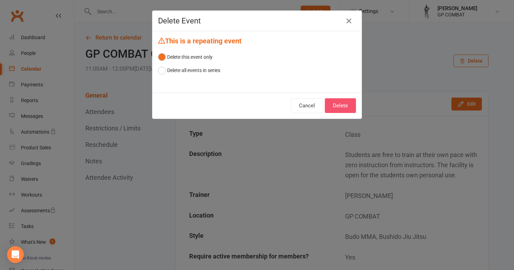
click at [343, 104] on button "Delete" at bounding box center [340, 105] width 31 height 15
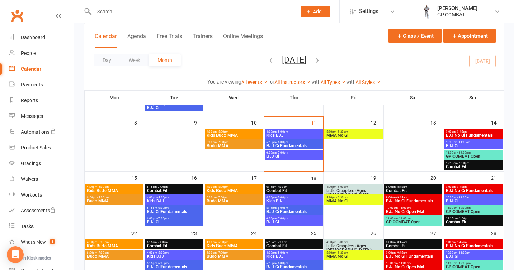
scroll to position [89, 0]
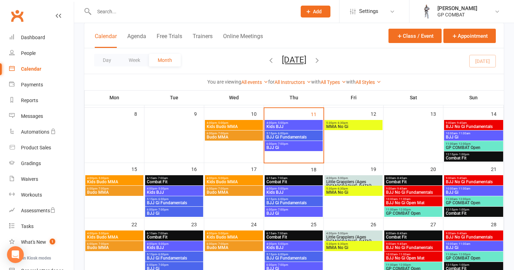
click at [470, 123] on span "9:00am - 9:45am" at bounding box center [473, 122] width 56 height 3
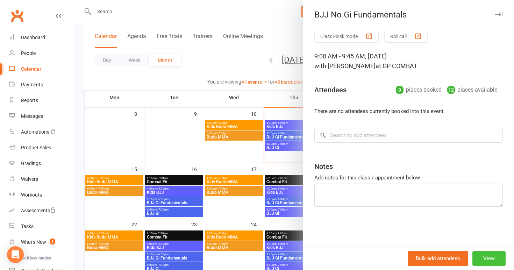
click at [483, 257] on button "View" at bounding box center [488, 258] width 33 height 15
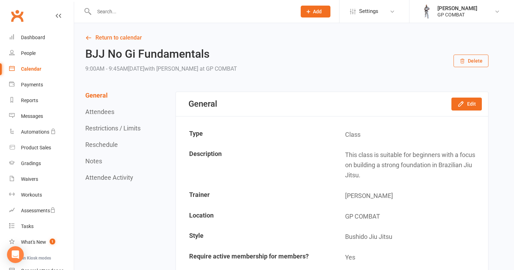
click at [471, 64] on button "Delete" at bounding box center [470, 60] width 35 height 13
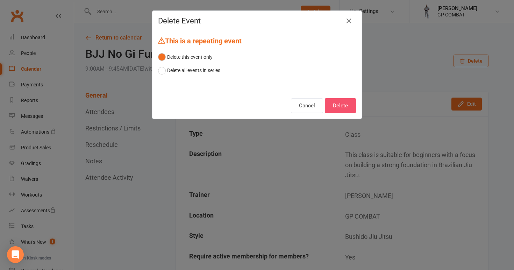
click at [344, 106] on button "Delete" at bounding box center [340, 105] width 31 height 15
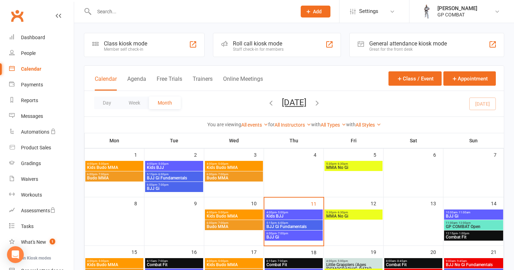
click at [471, 216] on span "BJJ Gi" at bounding box center [473, 216] width 56 height 4
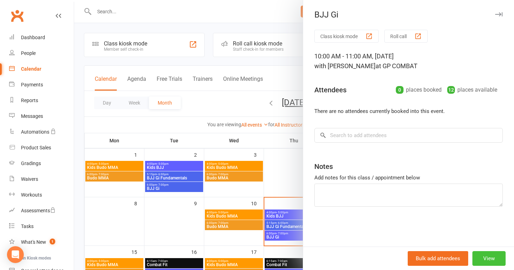
click at [486, 260] on button "View" at bounding box center [488, 258] width 33 height 15
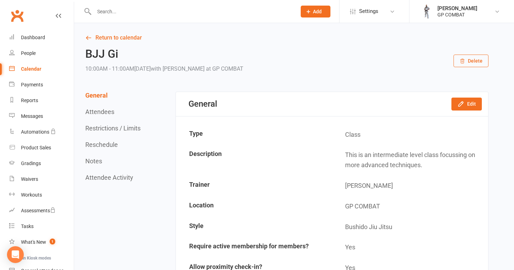
click at [477, 56] on button "Delete" at bounding box center [470, 60] width 35 height 13
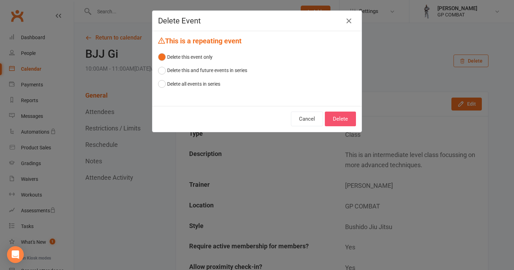
click at [343, 117] on button "Delete" at bounding box center [340, 118] width 31 height 15
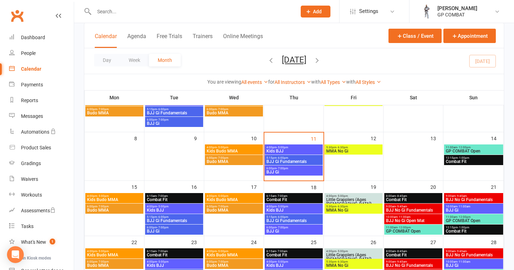
scroll to position [79, 0]
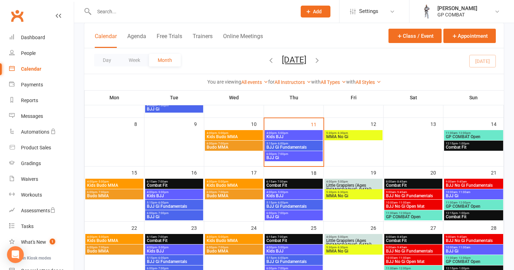
click at [472, 136] on span "GP COMBAT Open" at bounding box center [473, 136] width 56 height 4
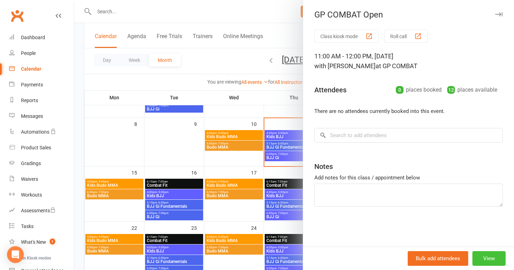
click at [483, 253] on button "View" at bounding box center [488, 258] width 33 height 15
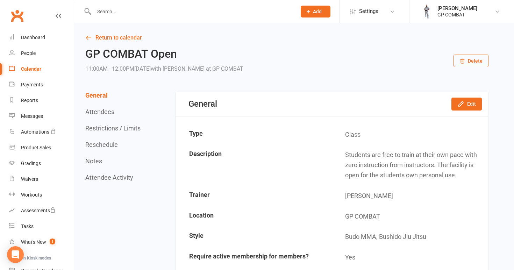
click at [472, 62] on button "Delete" at bounding box center [470, 60] width 35 height 13
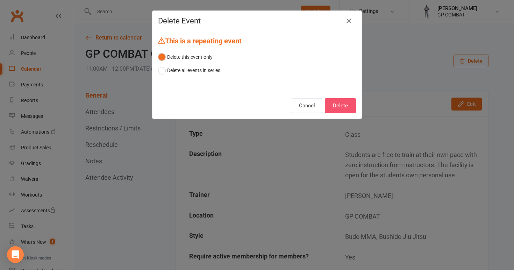
click at [344, 109] on button "Delete" at bounding box center [340, 105] width 31 height 15
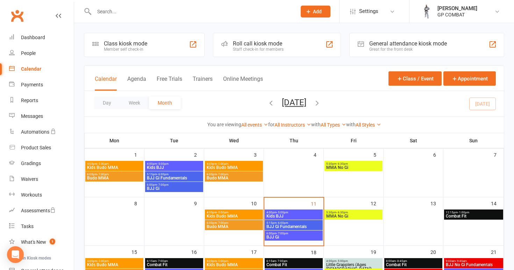
click at [468, 216] on span "Combat Fit" at bounding box center [473, 216] width 56 height 4
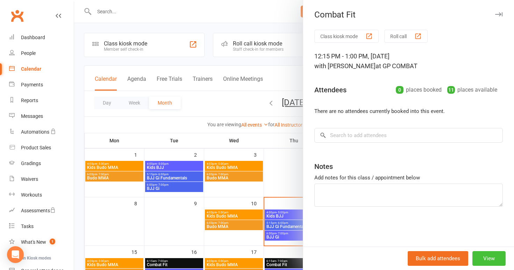
click at [483, 254] on button "View" at bounding box center [488, 258] width 33 height 15
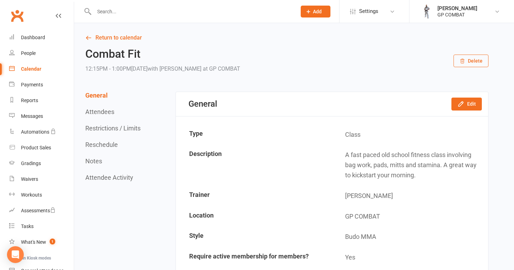
click at [462, 63] on icon "button" at bounding box center [462, 61] width 4 height 5
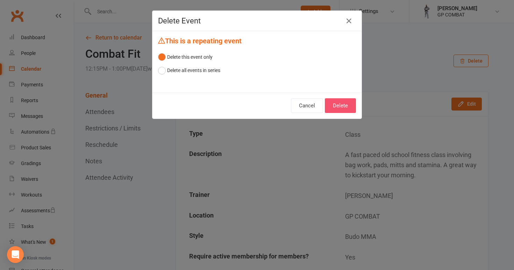
click at [345, 102] on button "Delete" at bounding box center [340, 105] width 31 height 15
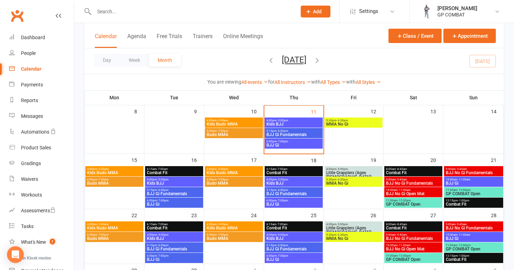
scroll to position [92, 0]
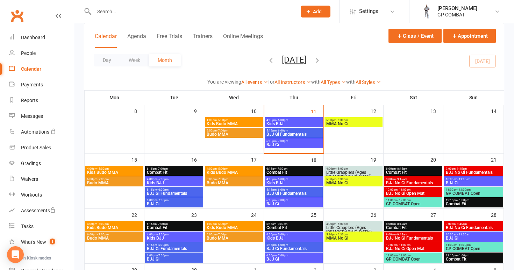
click at [121, 168] on span "4:00pm - 5:00pm" at bounding box center [114, 168] width 55 height 3
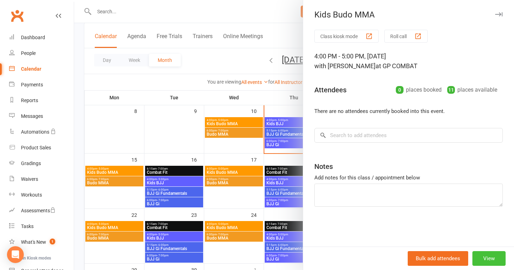
click at [485, 259] on button "View" at bounding box center [488, 258] width 33 height 15
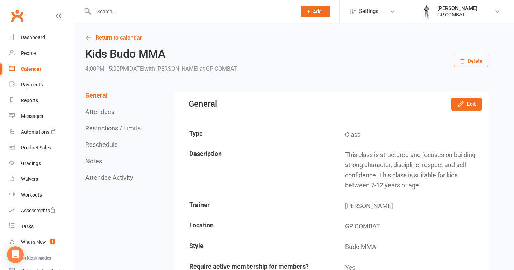
click at [473, 60] on button "Delete" at bounding box center [470, 60] width 35 height 13
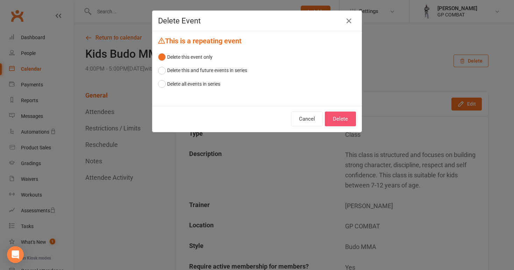
click at [334, 117] on button "Delete" at bounding box center [340, 118] width 31 height 15
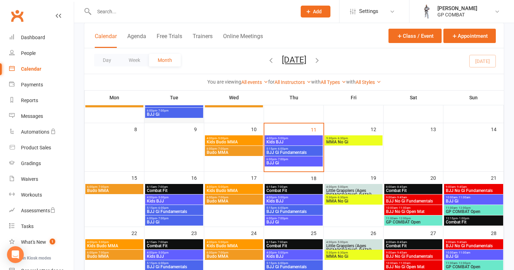
scroll to position [77, 0]
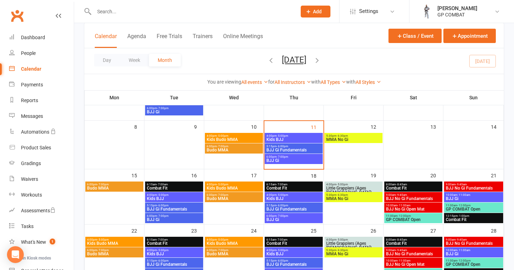
click at [123, 186] on span "6:00pm - 7:00pm" at bounding box center [114, 184] width 55 height 3
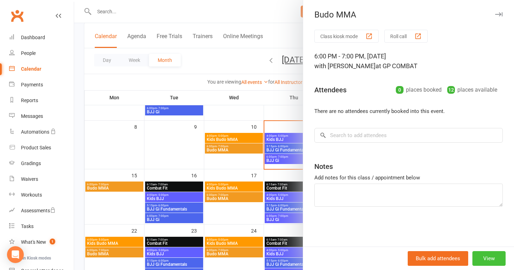
click at [492, 260] on button "View" at bounding box center [488, 258] width 33 height 15
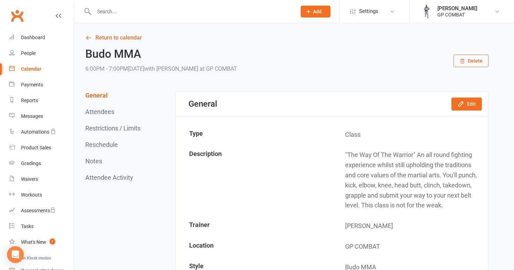
click at [468, 58] on button "Delete" at bounding box center [470, 60] width 35 height 13
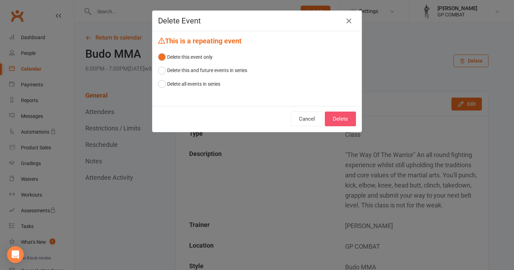
click at [347, 115] on button "Delete" at bounding box center [340, 118] width 31 height 15
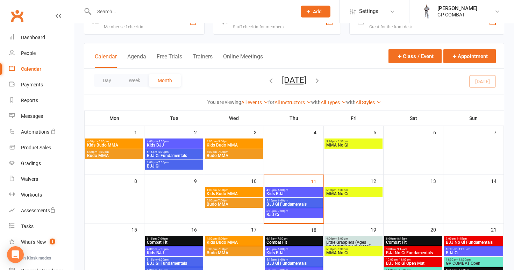
scroll to position [81, 0]
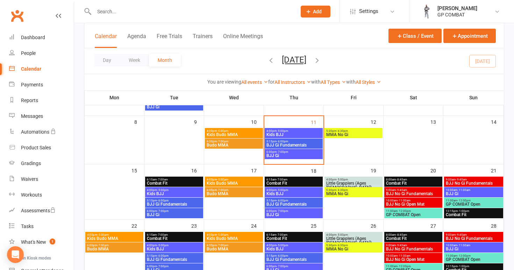
click at [175, 181] on span "Combat Fit" at bounding box center [173, 183] width 55 height 4
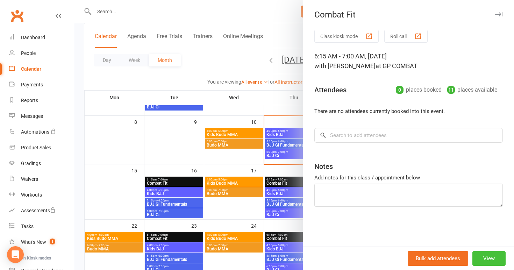
click at [485, 256] on button "View" at bounding box center [488, 258] width 33 height 15
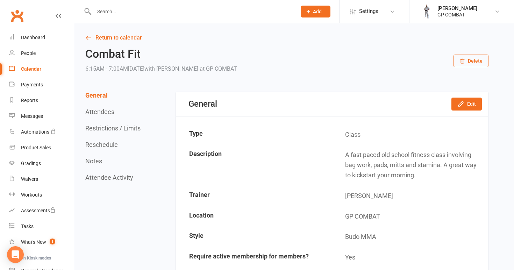
click at [472, 63] on button "Delete" at bounding box center [470, 60] width 35 height 13
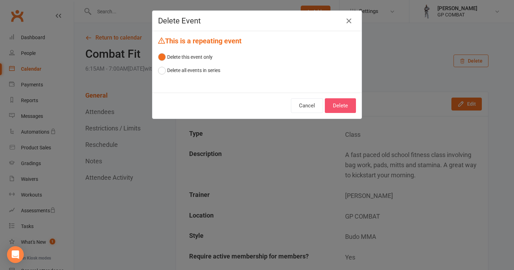
click at [340, 106] on button "Delete" at bounding box center [340, 105] width 31 height 15
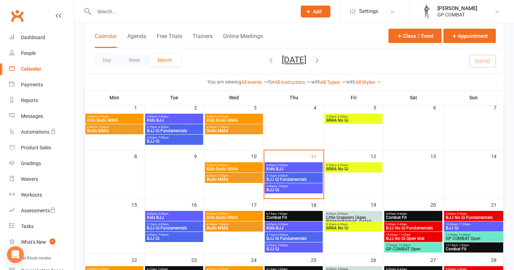
scroll to position [65, 0]
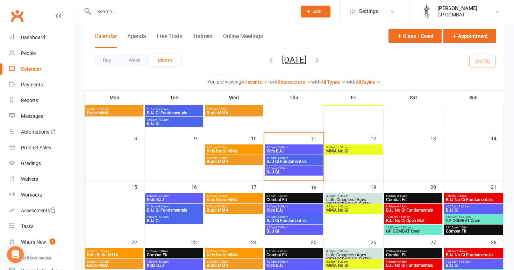
click at [174, 201] on span "Kids BJJ" at bounding box center [173, 199] width 55 height 4
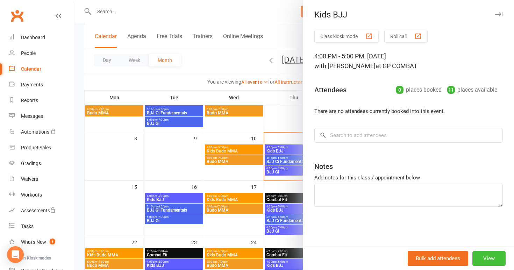
click at [484, 260] on button "View" at bounding box center [488, 258] width 33 height 15
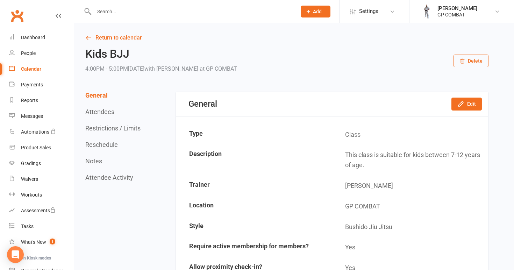
click at [471, 59] on button "Delete" at bounding box center [470, 60] width 35 height 13
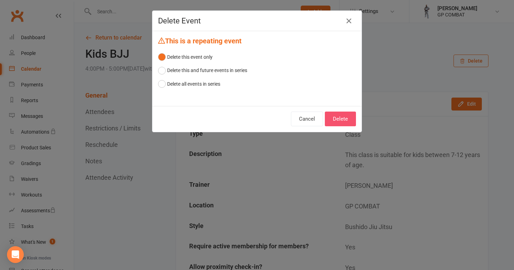
click at [348, 116] on button "Delete" at bounding box center [340, 118] width 31 height 15
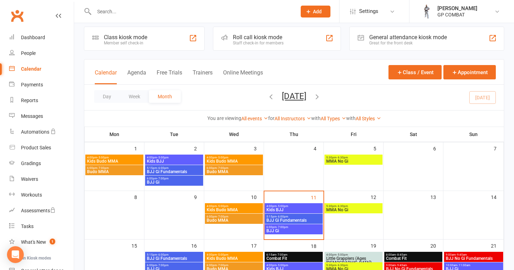
scroll to position [60, 0]
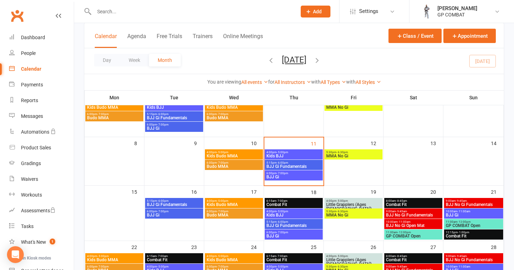
click at [168, 203] on span "BJJ Gi Fundamentals" at bounding box center [173, 204] width 55 height 4
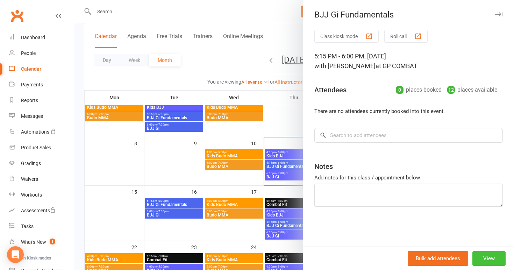
click at [480, 255] on button "View" at bounding box center [488, 258] width 33 height 15
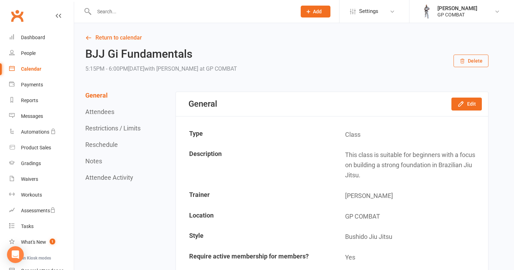
click at [479, 61] on button "Delete" at bounding box center [470, 60] width 35 height 13
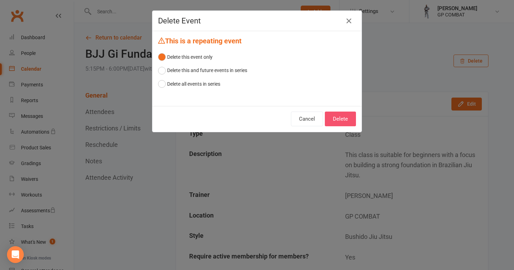
click at [345, 117] on button "Delete" at bounding box center [340, 118] width 31 height 15
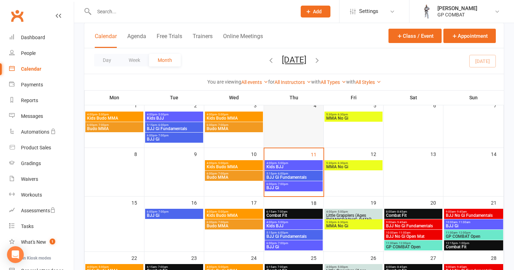
scroll to position [51, 0]
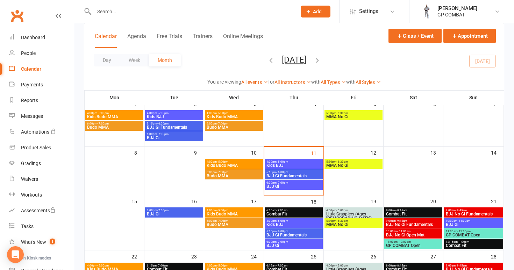
click at [176, 215] on span "BJJ Gi" at bounding box center [173, 214] width 55 height 4
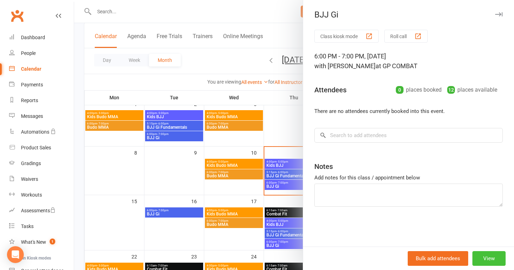
click at [483, 256] on button "View" at bounding box center [488, 258] width 33 height 15
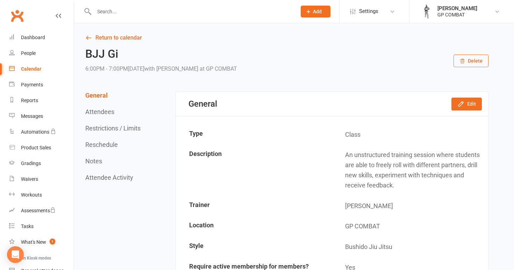
click at [470, 60] on button "Delete" at bounding box center [470, 60] width 35 height 13
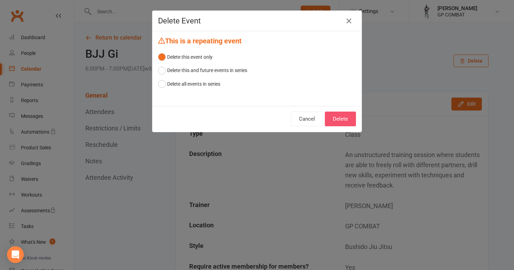
click at [344, 118] on button "Delete" at bounding box center [340, 118] width 31 height 15
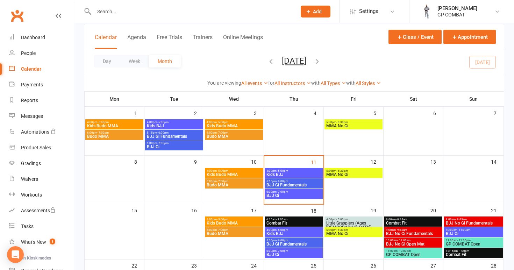
scroll to position [49, 0]
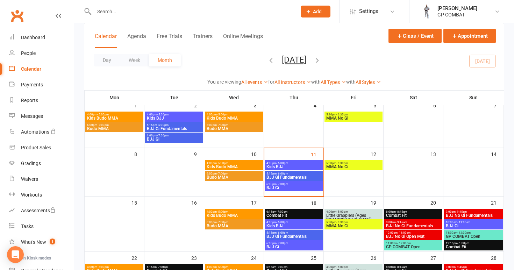
click at [227, 212] on span "- 5:00pm" at bounding box center [223, 211] width 12 height 3
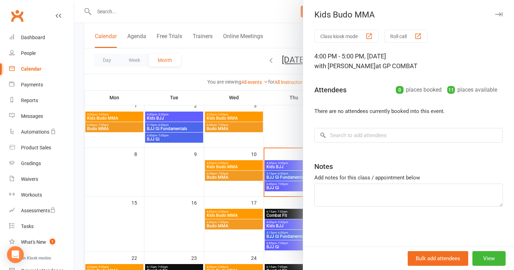
click at [482, 249] on div "Bulk add attendees View" at bounding box center [408, 257] width 211 height 23
click at [485, 255] on button "View" at bounding box center [488, 258] width 33 height 15
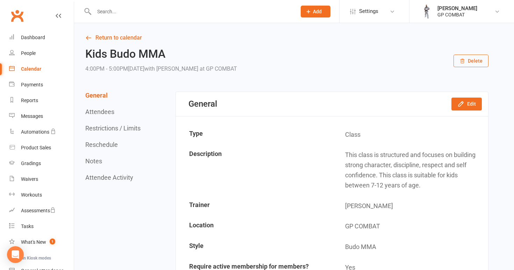
click at [472, 62] on button "Delete" at bounding box center [470, 60] width 35 height 13
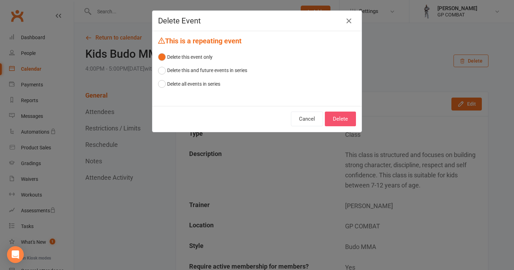
click at [341, 115] on button "Delete" at bounding box center [340, 118] width 31 height 15
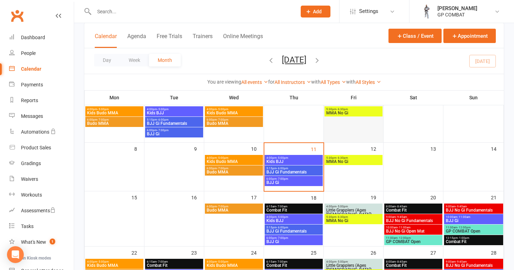
scroll to position [55, 0]
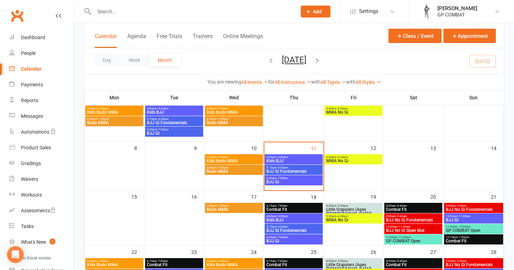
click at [235, 210] on span "Budo MMA" at bounding box center [233, 209] width 55 height 4
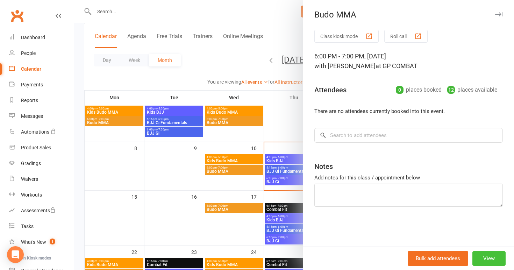
click at [485, 260] on button "View" at bounding box center [488, 258] width 33 height 15
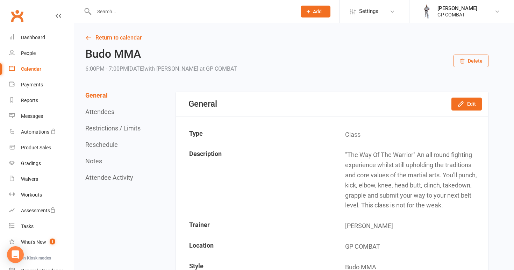
click at [473, 63] on button "Delete" at bounding box center [470, 60] width 35 height 13
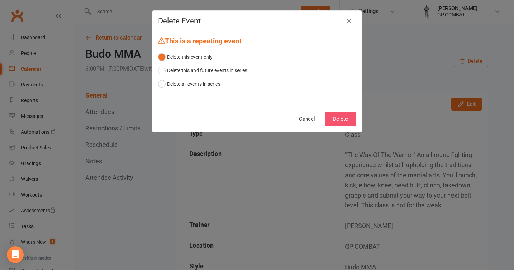
click at [337, 123] on button "Delete" at bounding box center [340, 118] width 31 height 15
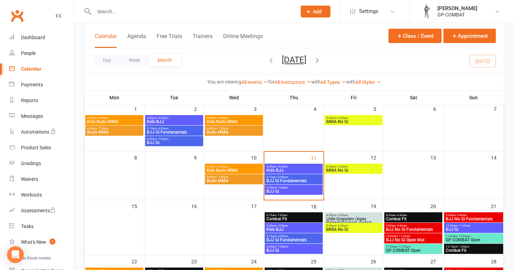
scroll to position [45, 0]
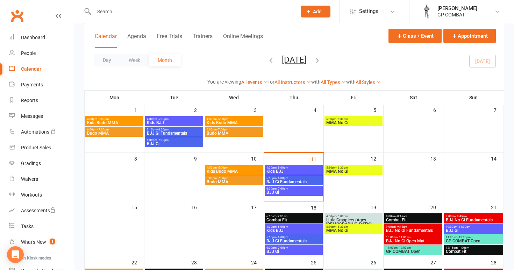
click at [284, 216] on span "- 7:00am" at bounding box center [281, 215] width 11 height 3
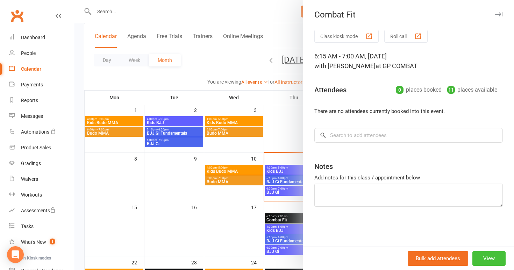
click at [488, 256] on button "View" at bounding box center [488, 258] width 33 height 15
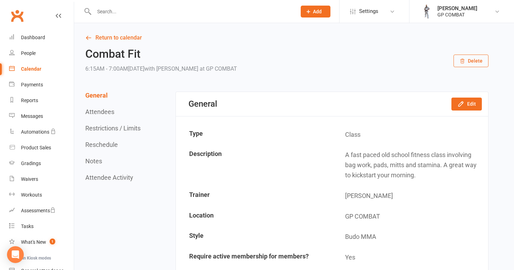
click at [467, 59] on button "Delete" at bounding box center [470, 60] width 35 height 13
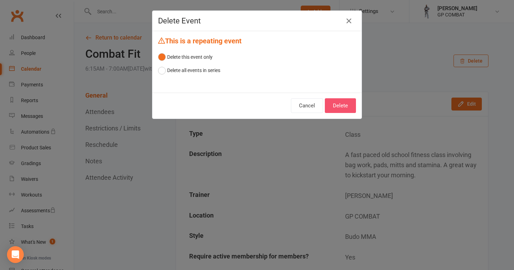
click at [342, 107] on button "Delete" at bounding box center [340, 105] width 31 height 15
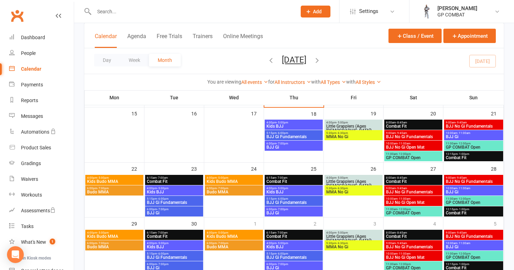
scroll to position [141, 0]
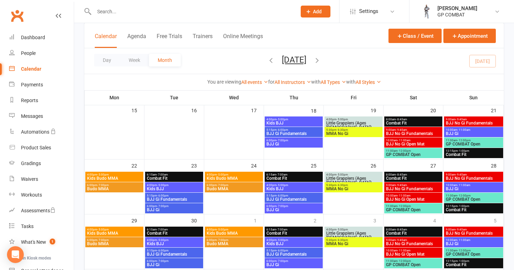
click at [362, 121] on span "Little Grapplers (Ages [DEMOGRAPHIC_DATA])" at bounding box center [353, 125] width 55 height 8
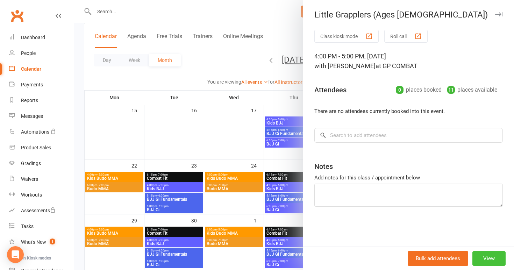
click at [494, 259] on button "View" at bounding box center [488, 258] width 33 height 15
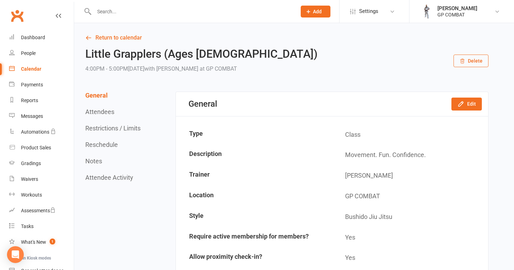
click at [469, 59] on button "Delete" at bounding box center [470, 60] width 35 height 13
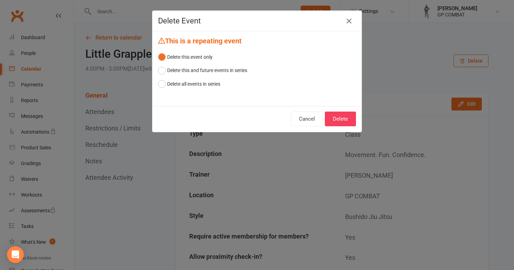
click at [349, 22] on icon "button" at bounding box center [348, 21] width 8 height 8
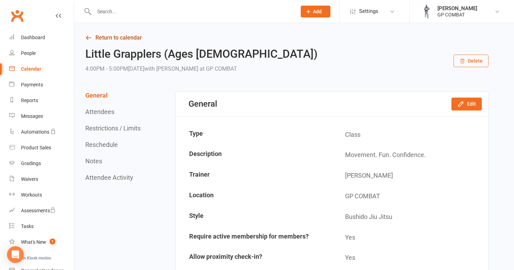
click at [93, 37] on link "Return to calendar" at bounding box center [286, 38] width 403 height 10
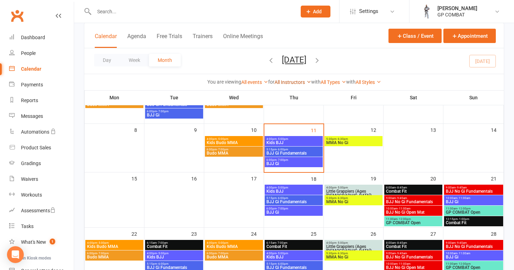
scroll to position [77, 0]
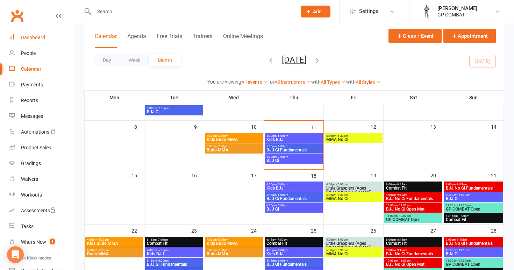
click at [50, 36] on link "Dashboard" at bounding box center [41, 38] width 65 height 16
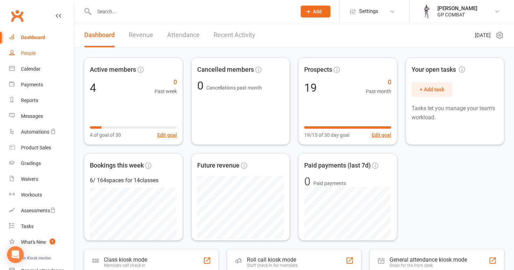
click at [34, 50] on link "People" at bounding box center [41, 53] width 65 height 16
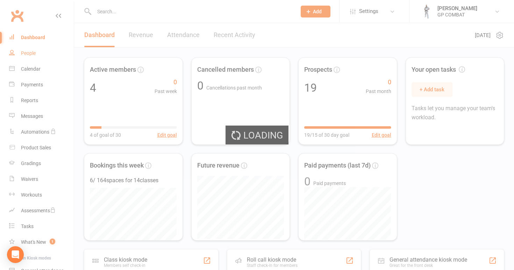
select select "100"
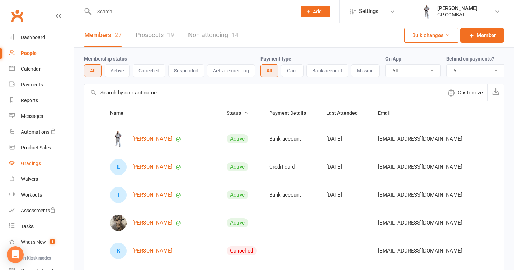
click at [39, 162] on div "Gradings" at bounding box center [31, 163] width 20 height 6
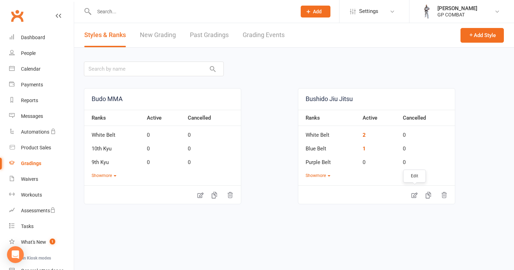
click at [410, 194] on icon at bounding box center [413, 194] width 7 height 7
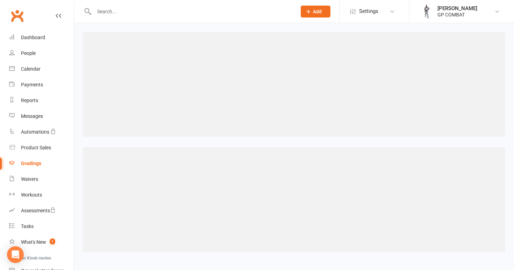
select select "contact_summaries:styles_style_class_attendances_since_last_promotion"
select select ">"
select select "contact_summaries:styles_style_class_attendances_since_last_promotion"
select select ">"
select select "contact_summaries:styles_style_class_attendances_since_last_promotion"
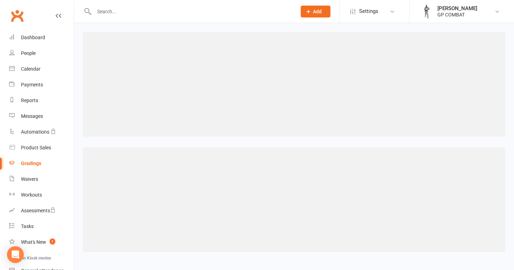
select select ">"
select select "contact_summaries:styles_style_class_attendances_since_last_promotion"
select select ">"
select select "contact_summaries:styles_style_class_attendances_since_last_promotion"
select select ">"
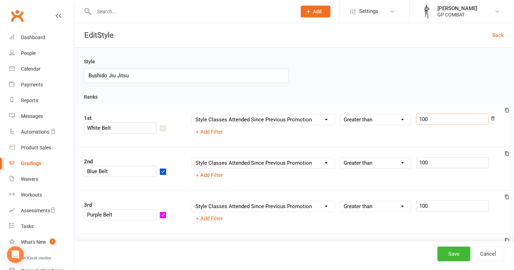
click at [430, 121] on input "100" at bounding box center [452, 119] width 73 height 11
type input "150"
click at [432, 163] on input "100" at bounding box center [452, 162] width 73 height 11
type input "150"
click at [435, 211] on input "100" at bounding box center [452, 205] width 73 height 11
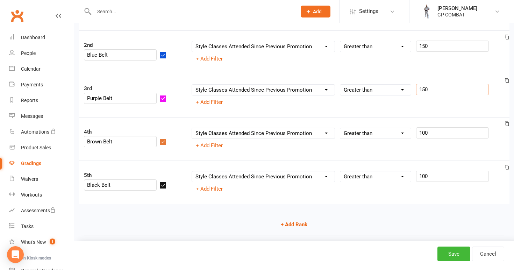
scroll to position [117, 0]
type input "150"
click at [433, 132] on input "100" at bounding box center [452, 131] width 73 height 11
type input "150"
click at [435, 174] on input "100" at bounding box center [452, 174] width 73 height 11
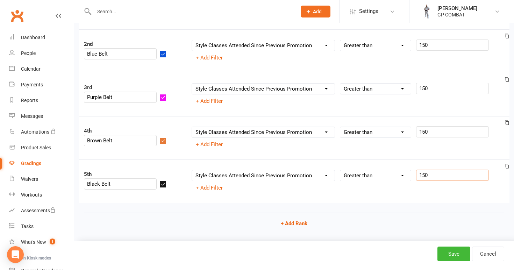
type input "150"
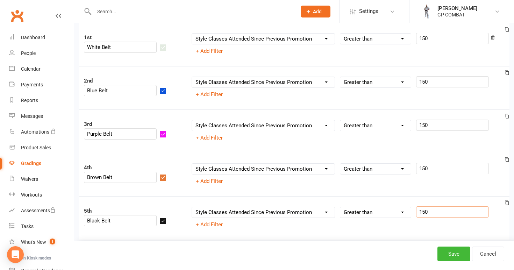
scroll to position [78, 0]
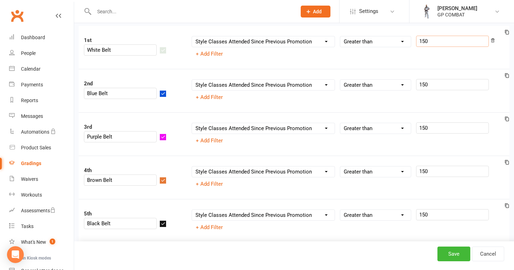
click at [433, 40] on input "150" at bounding box center [452, 41] width 73 height 11
type input "1"
type input "200"
click at [429, 86] on input "150" at bounding box center [452, 84] width 73 height 11
type input "1"
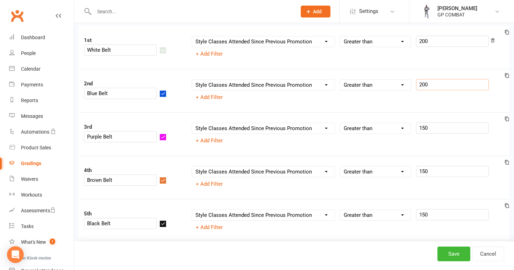
type input "200"
click at [435, 129] on input "150" at bounding box center [452, 127] width 73 height 11
type input "1"
type input "200"
click at [432, 172] on input "150" at bounding box center [452, 171] width 73 height 11
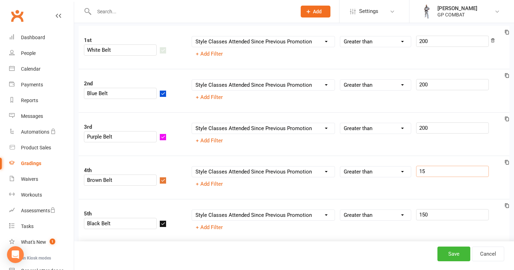
type input "1"
type input "200"
click at [436, 218] on input "150" at bounding box center [452, 214] width 73 height 11
type input "1"
type input "200"
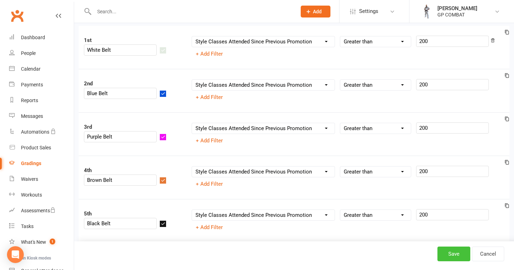
click at [453, 256] on button "Save" at bounding box center [453, 253] width 33 height 15
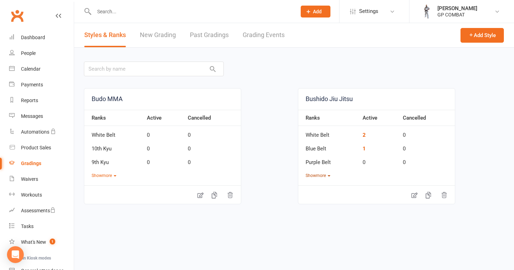
click at [319, 173] on button "Show more" at bounding box center [317, 175] width 25 height 7
click at [35, 70] on div "Calendar" at bounding box center [31, 69] width 20 height 6
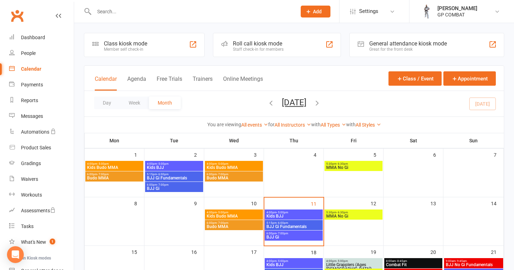
click at [351, 164] on span "5:30pm - 6:30pm" at bounding box center [353, 163] width 55 height 3
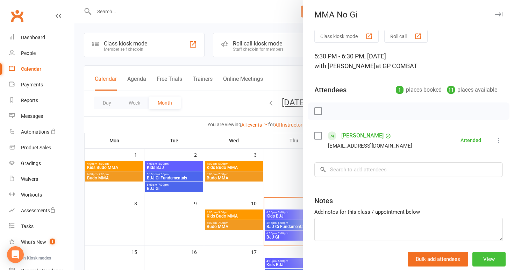
click at [487, 258] on button "View" at bounding box center [488, 259] width 33 height 15
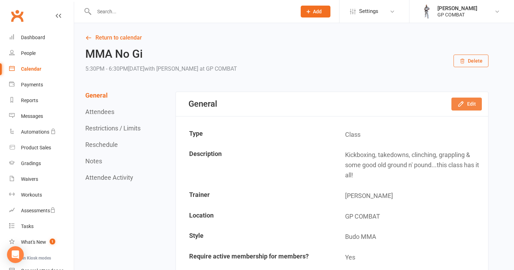
click at [473, 103] on button "Edit" at bounding box center [466, 103] width 30 height 13
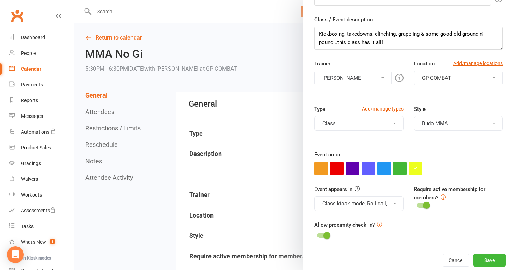
scroll to position [94, 0]
click at [414, 170] on icon "button" at bounding box center [415, 168] width 5 height 5
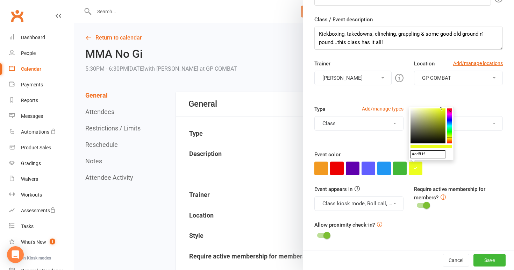
click at [442, 115] on colorpicker-saturation at bounding box center [427, 125] width 35 height 35
click at [442, 112] on colorpicker-saturation at bounding box center [427, 125] width 35 height 35
click at [438, 113] on colorpicker-saturation at bounding box center [427, 125] width 35 height 35
click at [442, 114] on colorpicker-saturation at bounding box center [427, 125] width 35 height 35
click at [443, 110] on colorpicker-saturation at bounding box center [427, 125] width 35 height 35
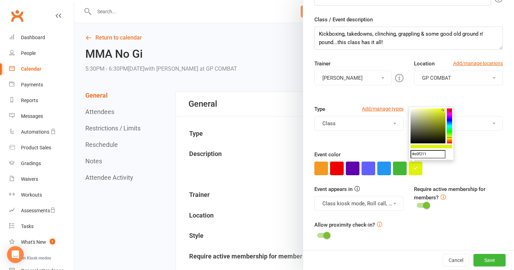
click at [442, 114] on colorpicker-saturation at bounding box center [427, 125] width 35 height 35
click at [442, 111] on colorpicker-saturation at bounding box center [427, 125] width 35 height 35
type input "#d7e818"
click at [481, 260] on button "Save" at bounding box center [489, 260] width 32 height 13
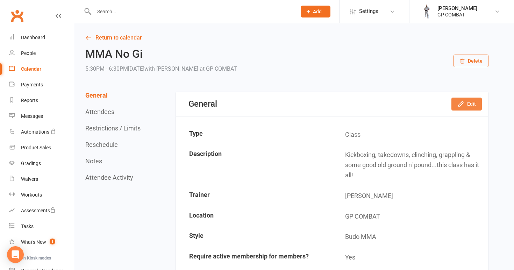
click at [467, 102] on button "Edit" at bounding box center [466, 103] width 30 height 13
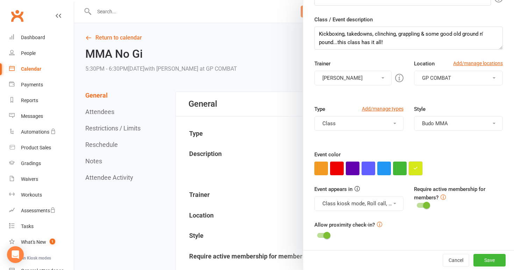
click at [418, 168] on button "button" at bounding box center [415, 168] width 14 height 14
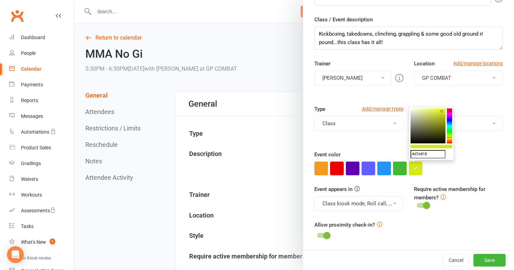
click at [428, 127] on colorpicker-saturation at bounding box center [427, 125] width 35 height 35
click at [422, 117] on colorpicker-saturation at bounding box center [427, 125] width 35 height 35
click at [414, 112] on colorpicker-saturation at bounding box center [427, 125] width 35 height 35
click at [439, 139] on colorpicker-saturation at bounding box center [427, 125] width 35 height 35
click at [442, 136] on colorpicker-saturation at bounding box center [427, 125] width 35 height 35
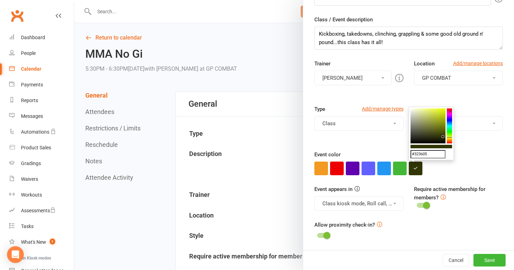
click at [443, 132] on colorpicker-saturation at bounding box center [427, 125] width 35 height 35
click at [439, 137] on colorpicker-saturation at bounding box center [427, 125] width 35 height 35
type input "#2d3008"
click at [487, 259] on button "Save" at bounding box center [489, 260] width 32 height 13
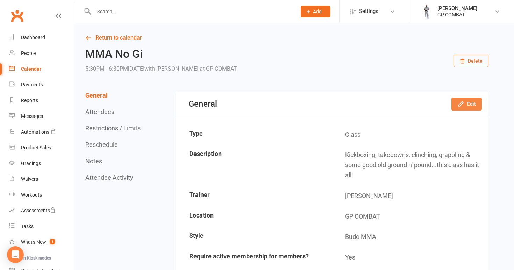
scroll to position [0, 0]
click at [471, 109] on button "Edit" at bounding box center [466, 103] width 30 height 13
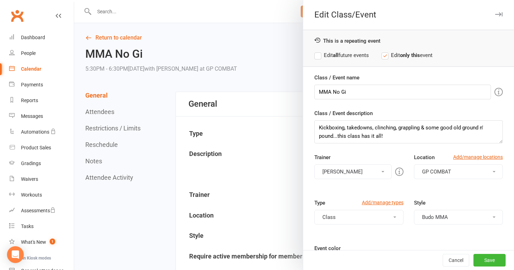
click at [318, 57] on label "Edit all future events" at bounding box center [341, 55] width 54 height 8
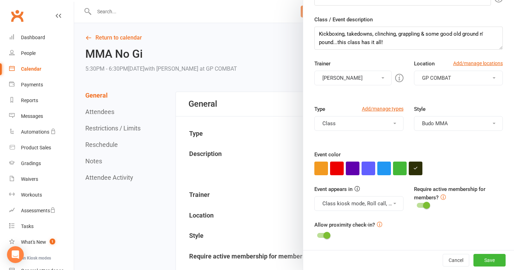
scroll to position [94, 0]
click at [402, 168] on button "button" at bounding box center [400, 168] width 14 height 14
click at [415, 167] on button "button" at bounding box center [415, 168] width 14 height 14
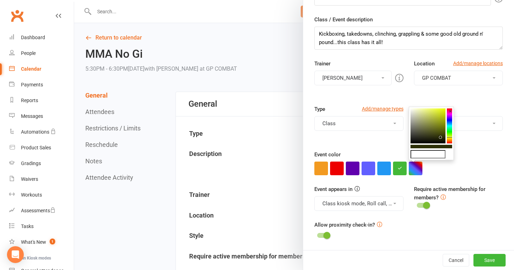
click at [436, 145] on colorpicker-preview at bounding box center [431, 146] width 42 height 3
click at [441, 137] on icon at bounding box center [439, 136] width 2 height 2
type input "#292b06"
click at [414, 169] on button "button" at bounding box center [415, 168] width 14 height 14
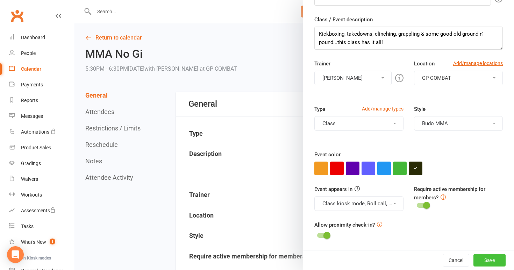
click at [485, 254] on button "Save" at bounding box center [489, 260] width 32 height 13
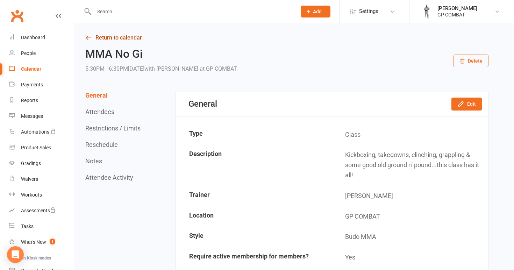
click at [119, 36] on link "Return to calendar" at bounding box center [286, 38] width 403 height 10
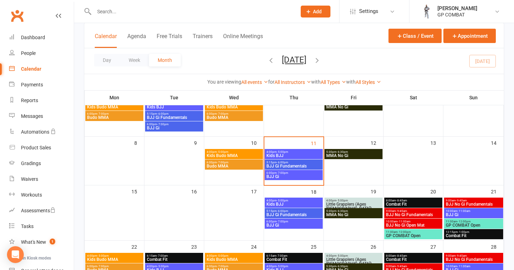
scroll to position [62, 0]
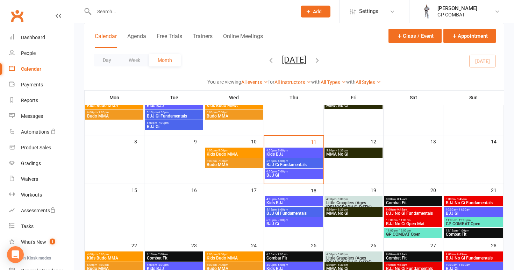
click at [354, 153] on span "MMA No Gi" at bounding box center [353, 154] width 55 height 4
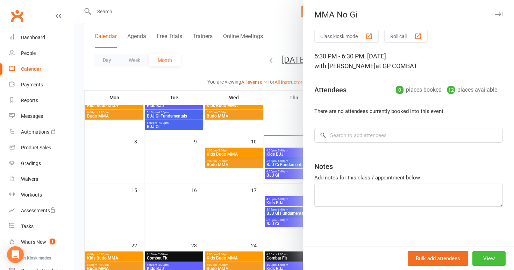
click at [487, 262] on button "View" at bounding box center [488, 258] width 33 height 15
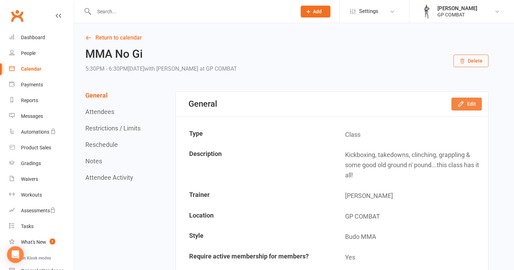
click at [469, 102] on button "Edit" at bounding box center [466, 103] width 30 height 13
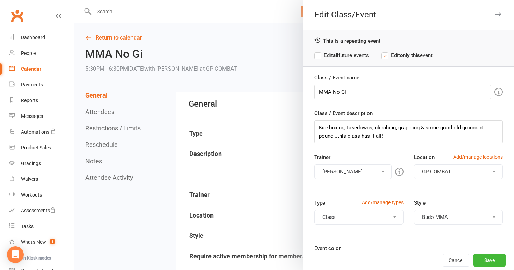
click at [319, 53] on label "Edit all future events" at bounding box center [341, 55] width 54 height 8
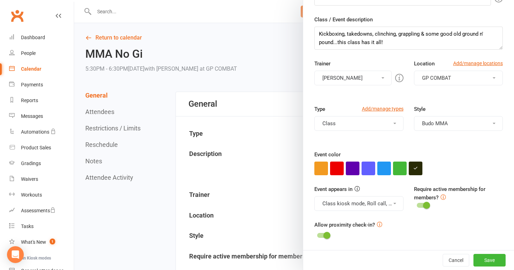
scroll to position [94, 0]
click at [416, 170] on button "button" at bounding box center [415, 168] width 14 height 14
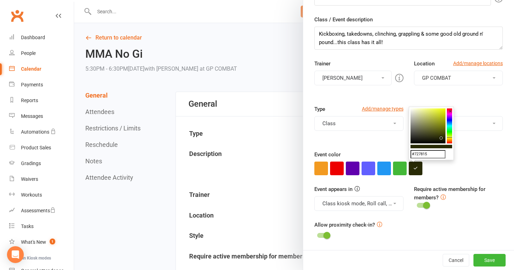
click at [439, 127] on colorpicker-saturation at bounding box center [427, 125] width 35 height 35
click at [416, 114] on colorpicker-saturation at bounding box center [427, 125] width 35 height 35
click at [416, 118] on colorpicker-saturation at bounding box center [427, 125] width 35 height 35
click at [412, 113] on colorpicker-saturation at bounding box center [427, 125] width 35 height 35
type input "#dbdbd1"
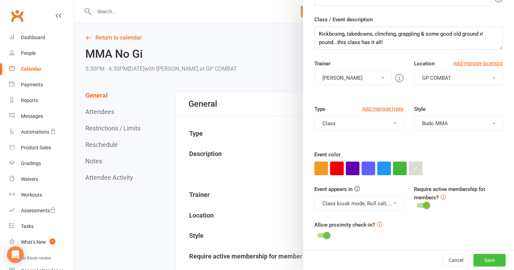
click at [489, 259] on button "Save" at bounding box center [489, 260] width 32 height 13
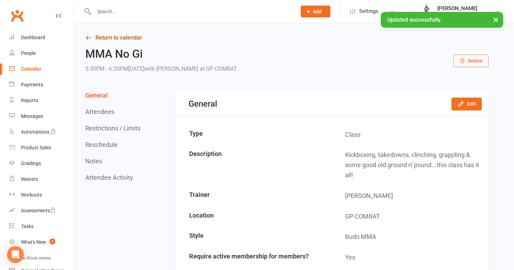
click at [110, 39] on link "Return to calendar" at bounding box center [286, 38] width 403 height 10
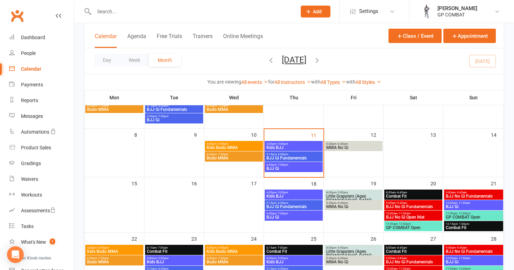
scroll to position [66, 0]
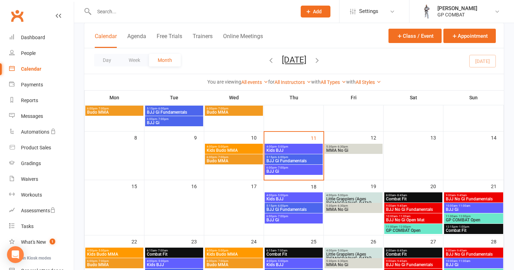
click at [361, 198] on span "Little Grapplers (Ages [DEMOGRAPHIC_DATA])" at bounding box center [353, 201] width 55 height 8
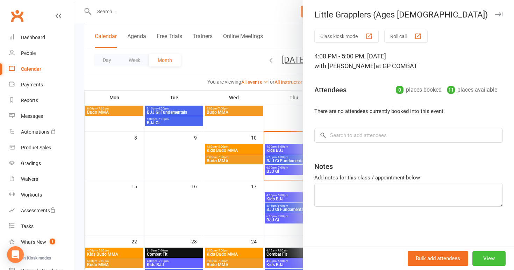
click at [480, 255] on button "View" at bounding box center [488, 258] width 33 height 15
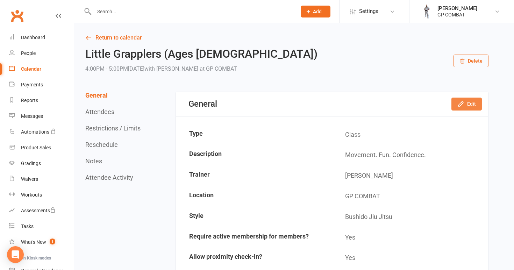
click at [463, 106] on icon "button" at bounding box center [460, 103] width 7 height 7
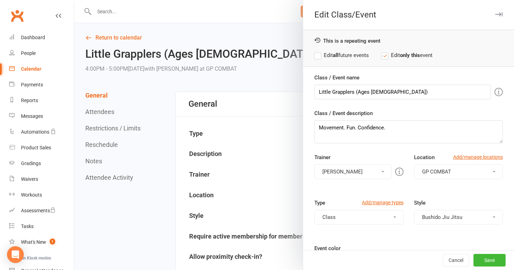
click at [319, 56] on label "Edit all future events" at bounding box center [341, 55] width 54 height 8
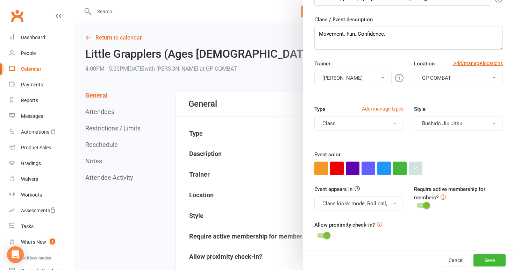
scroll to position [94, 0]
click at [417, 167] on icon "button" at bounding box center [415, 168] width 5 height 5
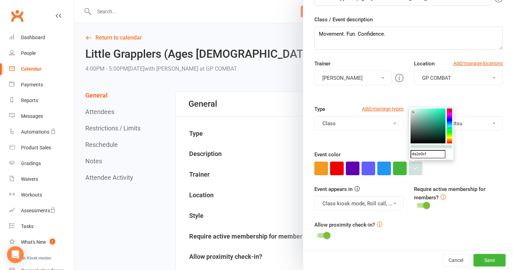
click at [420, 112] on colorpicker-saturation at bounding box center [427, 125] width 35 height 35
click at [416, 111] on colorpicker-saturation at bounding box center [427, 125] width 35 height 35
click at [443, 112] on colorpicker-saturation at bounding box center [427, 125] width 35 height 35
click at [436, 111] on colorpicker-saturation at bounding box center [427, 125] width 35 height 35
type input "#3bebba"
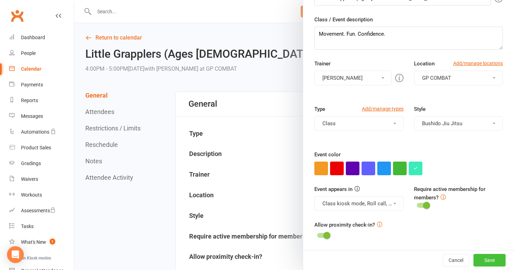
click at [491, 258] on button "Save" at bounding box center [489, 260] width 32 height 13
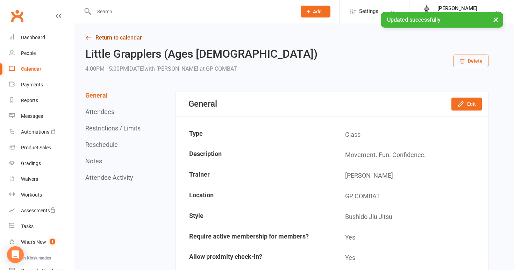
click at [125, 37] on link "Return to calendar" at bounding box center [286, 38] width 403 height 10
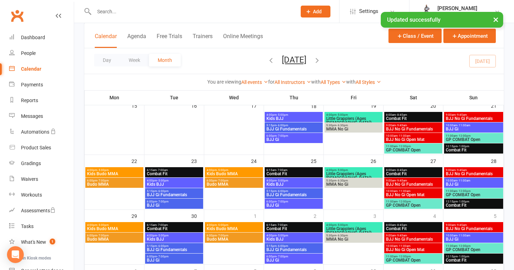
scroll to position [146, 0]
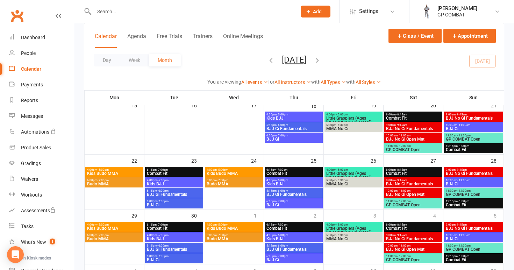
click at [400, 147] on span "GP COMBAT Open" at bounding box center [412, 149] width 55 height 4
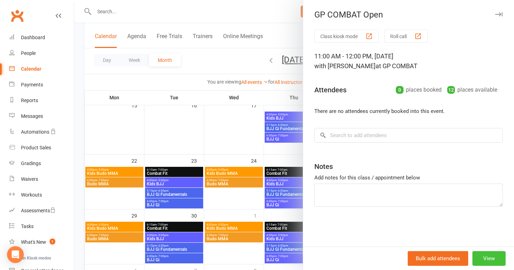
click at [484, 256] on button "View" at bounding box center [488, 258] width 33 height 15
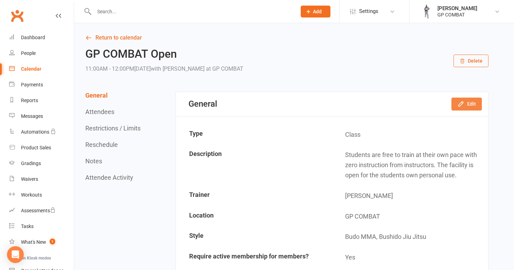
click at [463, 103] on icon "button" at bounding box center [460, 103] width 7 height 7
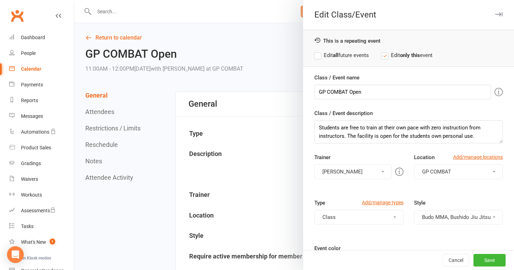
click at [332, 52] on label "Edit all future events" at bounding box center [341, 55] width 54 height 8
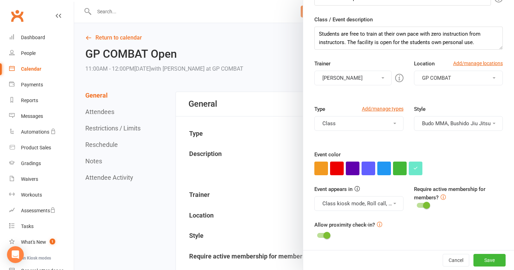
scroll to position [94, 0]
click at [414, 170] on button "button" at bounding box center [415, 168] width 14 height 14
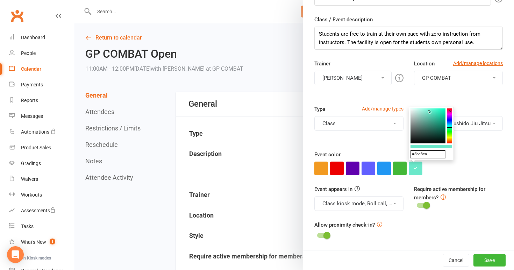
click at [441, 130] on colorpicker-saturation at bounding box center [427, 125] width 35 height 35
click at [439, 121] on colorpicker-saturation at bounding box center [427, 125] width 35 height 35
click at [429, 111] on colorpicker-saturation at bounding box center [427, 125] width 35 height 35
click at [443, 136] on colorpicker-saturation at bounding box center [427, 125] width 35 height 35
click at [443, 124] on colorpicker-saturation at bounding box center [427, 125] width 35 height 35
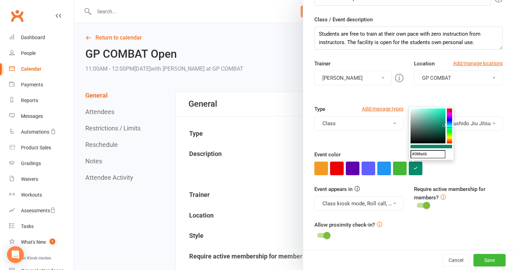
click at [414, 125] on colorpicker-saturation at bounding box center [427, 125] width 35 height 35
click at [431, 124] on colorpicker-saturation at bounding box center [427, 125] width 35 height 35
click at [450, 116] on button "×" at bounding box center [449, 111] width 7 height 9
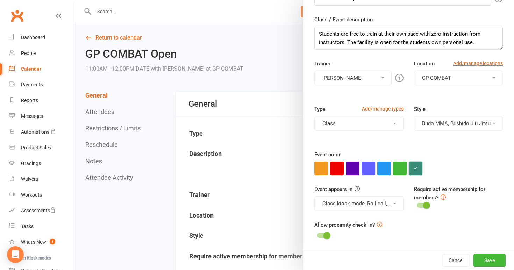
click at [416, 166] on icon "button" at bounding box center [415, 168] width 5 height 5
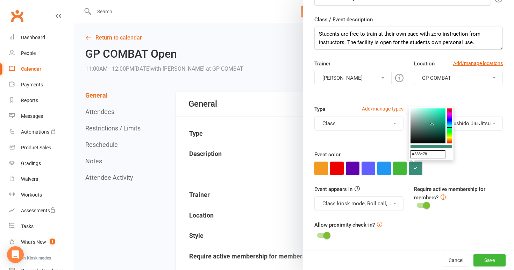
click at [448, 134] on colorpicker-hue at bounding box center [448, 125] width 5 height 35
click at [422, 111] on colorpicker-saturation at bounding box center [427, 125] width 35 height 35
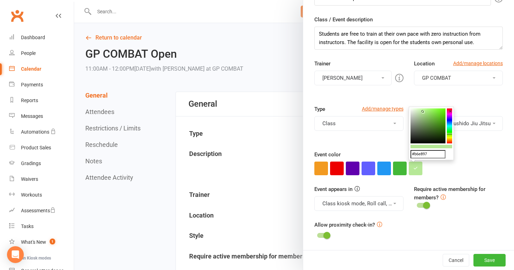
click at [417, 118] on colorpicker-saturation at bounding box center [427, 125] width 35 height 35
click at [436, 125] on colorpicker-saturation at bounding box center [427, 125] width 35 height 35
click at [444, 119] on colorpicker-saturation at bounding box center [427, 125] width 35 height 35
click at [440, 109] on colorpicker-saturation at bounding box center [427, 125] width 35 height 35
click at [427, 111] on colorpicker-saturation at bounding box center [427, 125] width 35 height 35
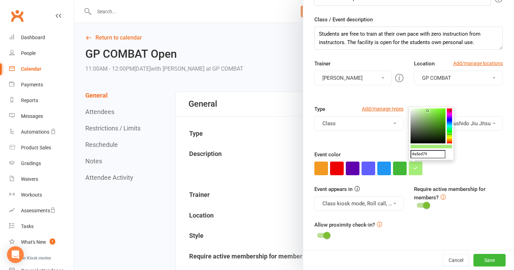
click at [440, 140] on colorpicker-saturation at bounding box center [427, 125] width 35 height 35
click at [449, 128] on colorpicker-hue at bounding box center [448, 125] width 5 height 35
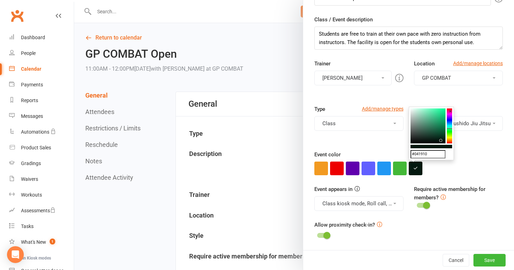
click at [449, 128] on icon at bounding box center [448, 128] width 5 height 1
click at [450, 132] on colorpicker-hue at bounding box center [448, 125] width 5 height 35
click at [450, 135] on colorpicker-hue at bounding box center [448, 125] width 5 height 35
drag, startPoint x: 450, startPoint y: 135, endPoint x: 450, endPoint y: 121, distance: 14.0
click at [450, 121] on icon at bounding box center [448, 121] width 5 height 1
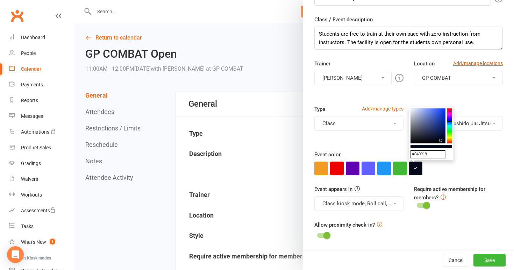
click at [426, 111] on colorpicker-saturation at bounding box center [427, 125] width 35 height 35
type input "#7e95e8"
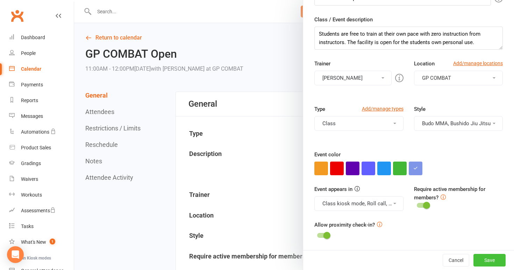
click at [489, 257] on button "Save" at bounding box center [489, 260] width 32 height 13
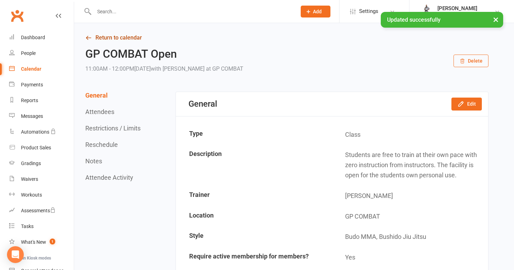
click at [104, 41] on link "Return to calendar" at bounding box center [286, 38] width 403 height 10
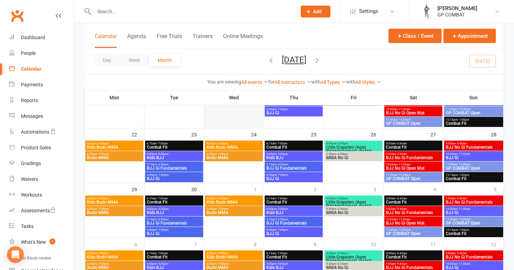
scroll to position [173, 0]
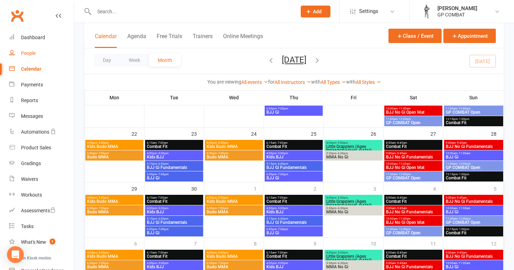
click at [37, 52] on link "People" at bounding box center [41, 53] width 65 height 16
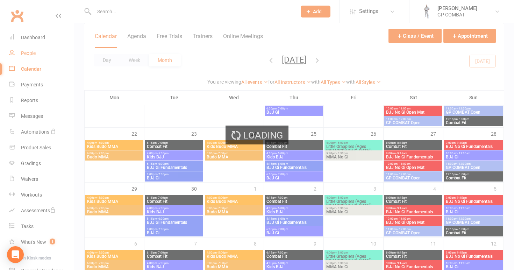
select select "100"
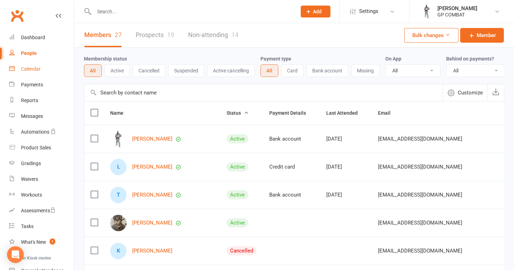
click at [40, 68] on div "Calendar" at bounding box center [31, 69] width 20 height 6
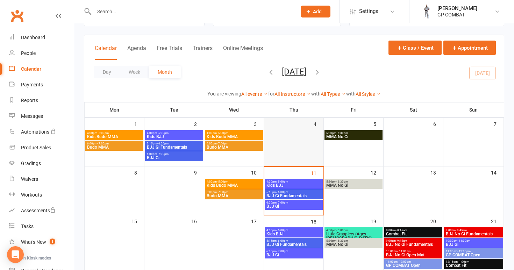
scroll to position [32, 0]
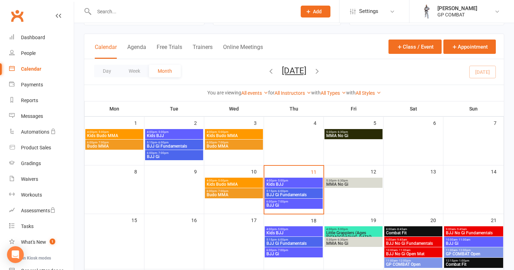
click at [294, 182] on span "Kids BJJ" at bounding box center [293, 184] width 55 height 4
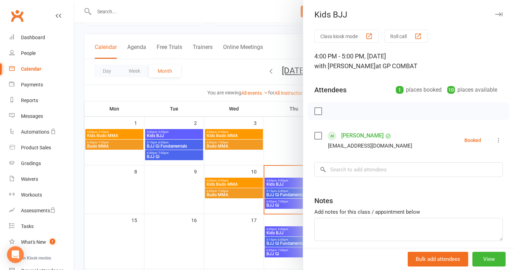
click at [353, 36] on button "Class kiosk mode" at bounding box center [346, 36] width 64 height 13
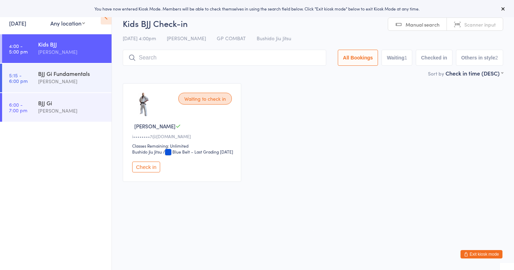
click at [485, 254] on button "Exit kiosk mode" at bounding box center [481, 254] width 42 height 8
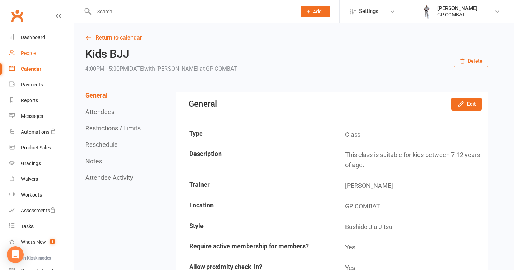
click at [28, 50] on link "People" at bounding box center [41, 53] width 65 height 16
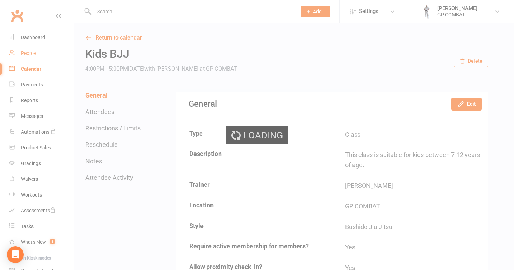
select select "100"
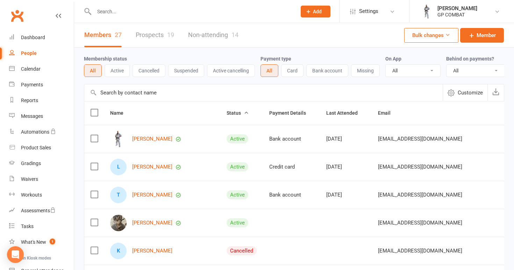
select select "true"
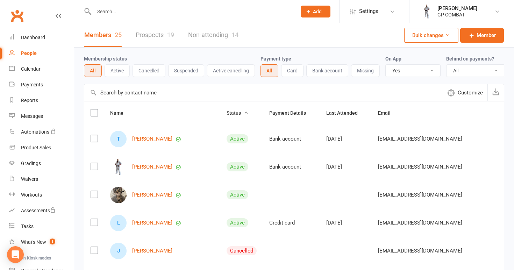
select select
